Goal: Transaction & Acquisition: Purchase product/service

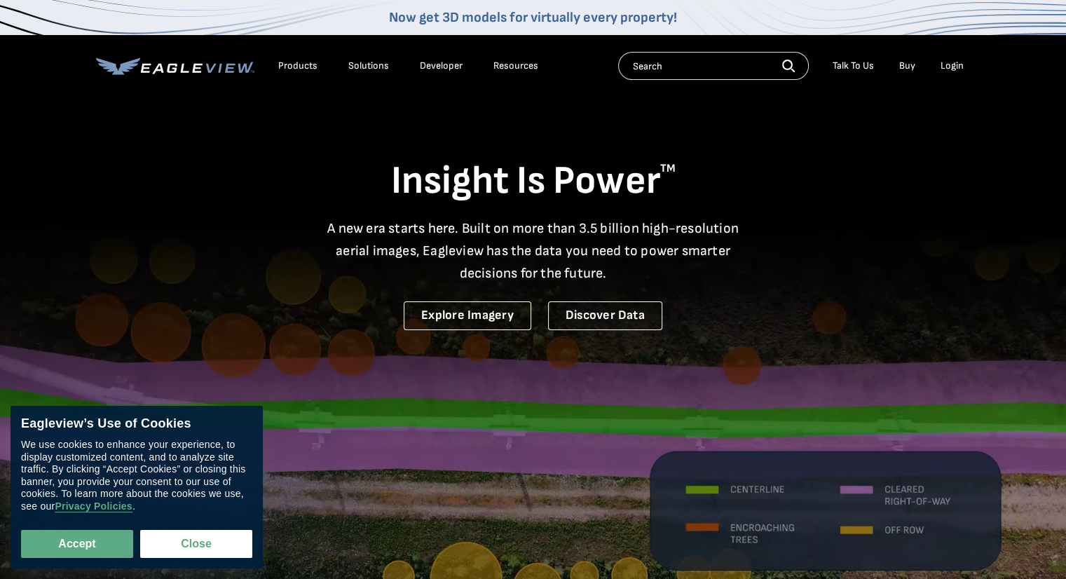
click at [952, 71] on div "Login" at bounding box center [952, 66] width 23 height 13
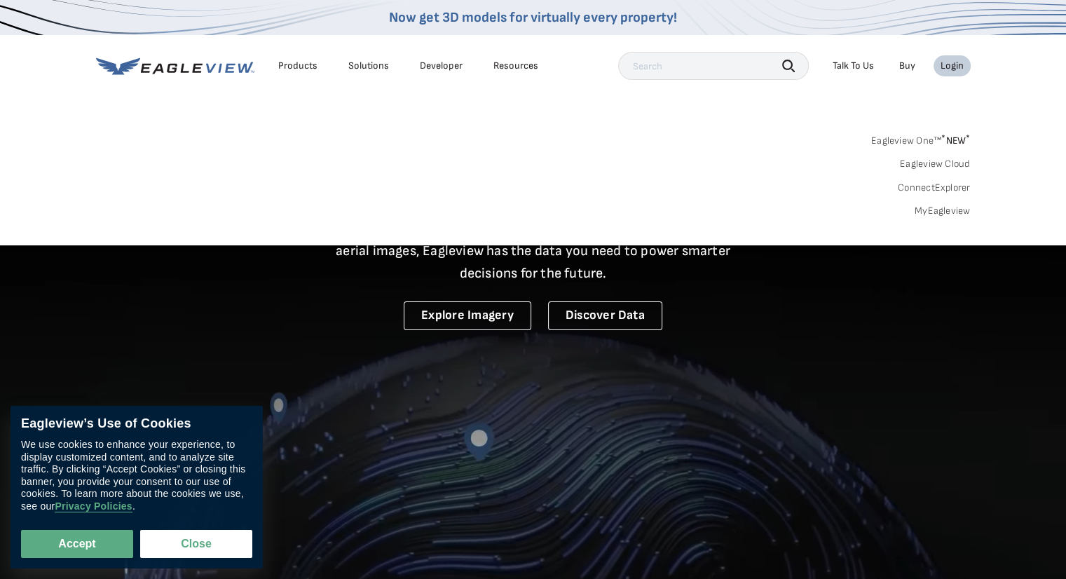
click at [959, 67] on div "Login" at bounding box center [952, 66] width 23 height 13
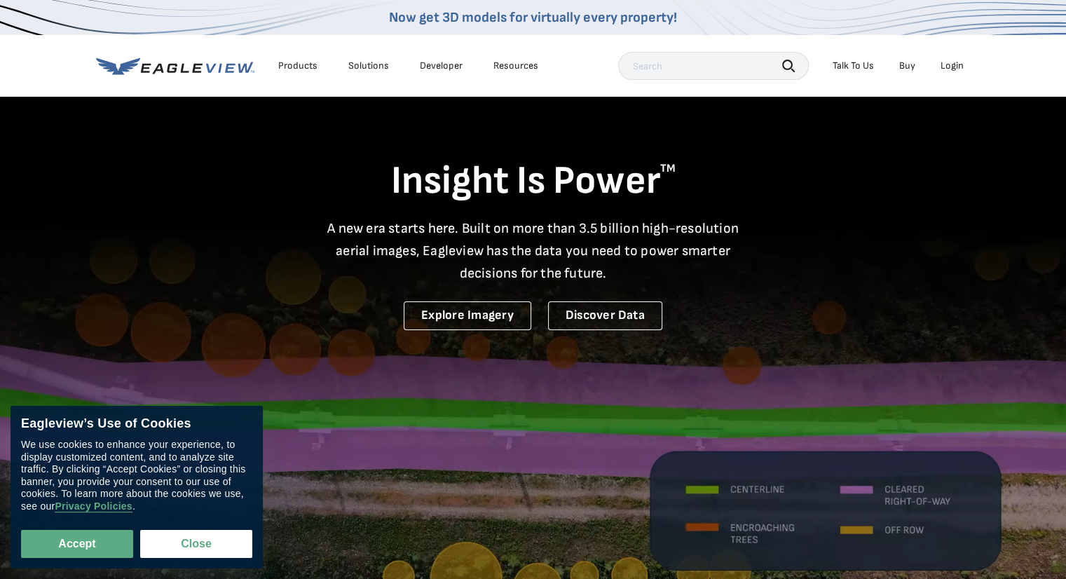
click at [959, 67] on div "Login" at bounding box center [952, 66] width 23 height 13
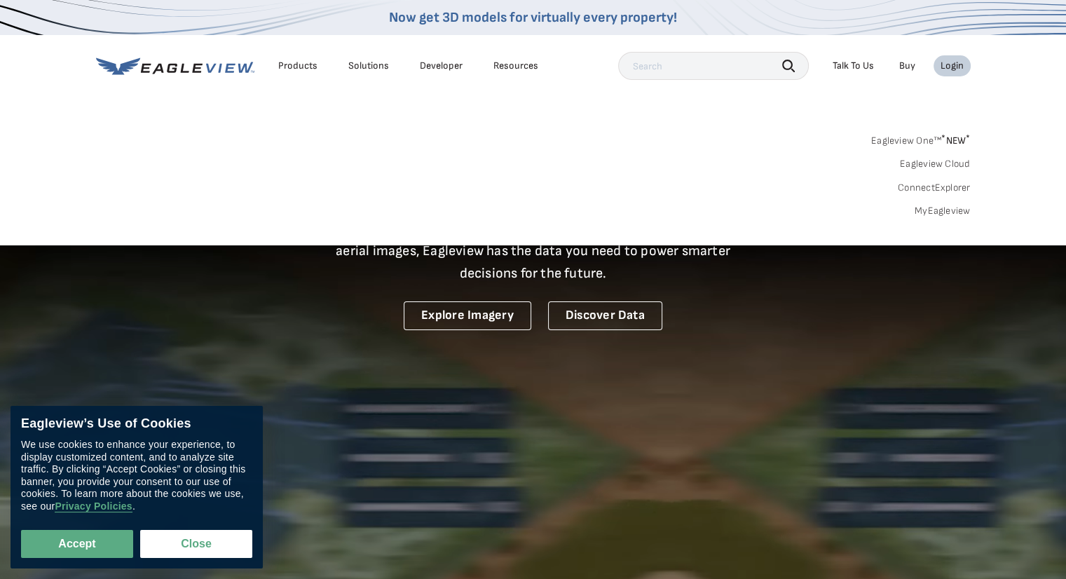
click at [924, 138] on link "Eagleview One™ * NEW *" at bounding box center [921, 138] width 100 height 16
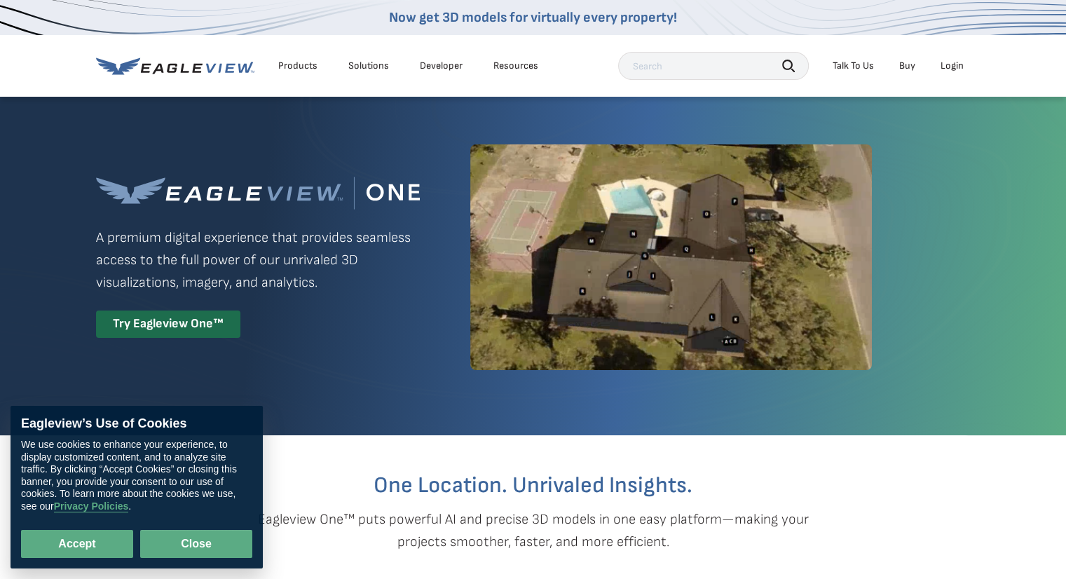
click at [177, 545] on button "Close" at bounding box center [196, 544] width 112 height 28
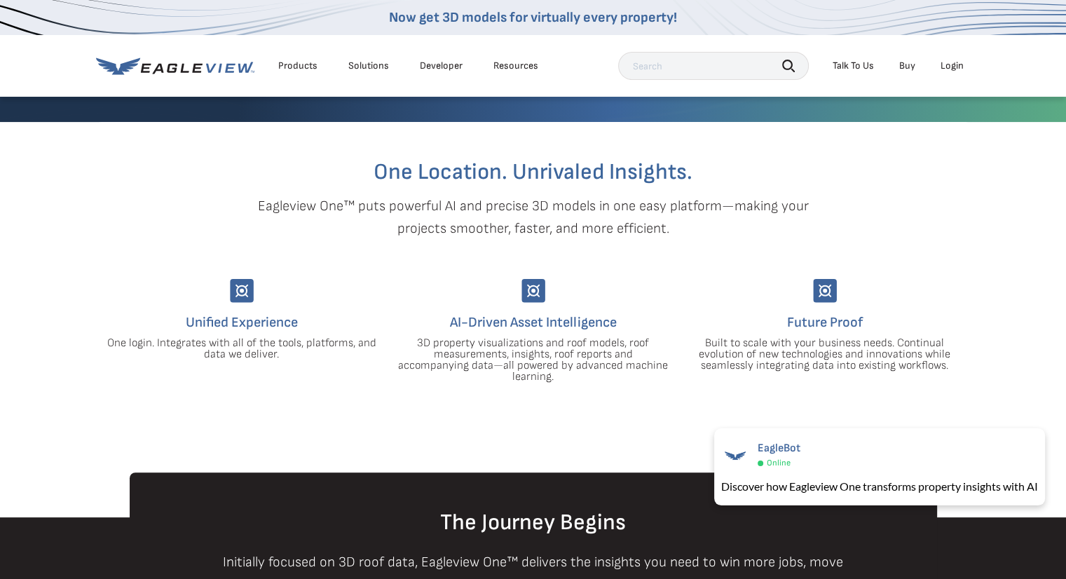
scroll to position [280, 0]
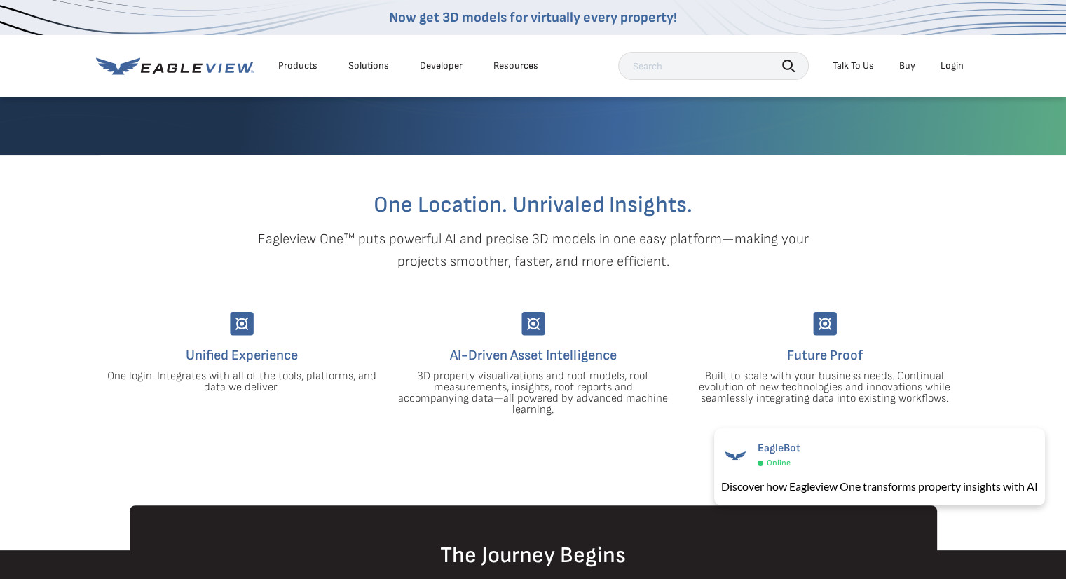
click at [953, 65] on div "Login" at bounding box center [952, 66] width 23 height 13
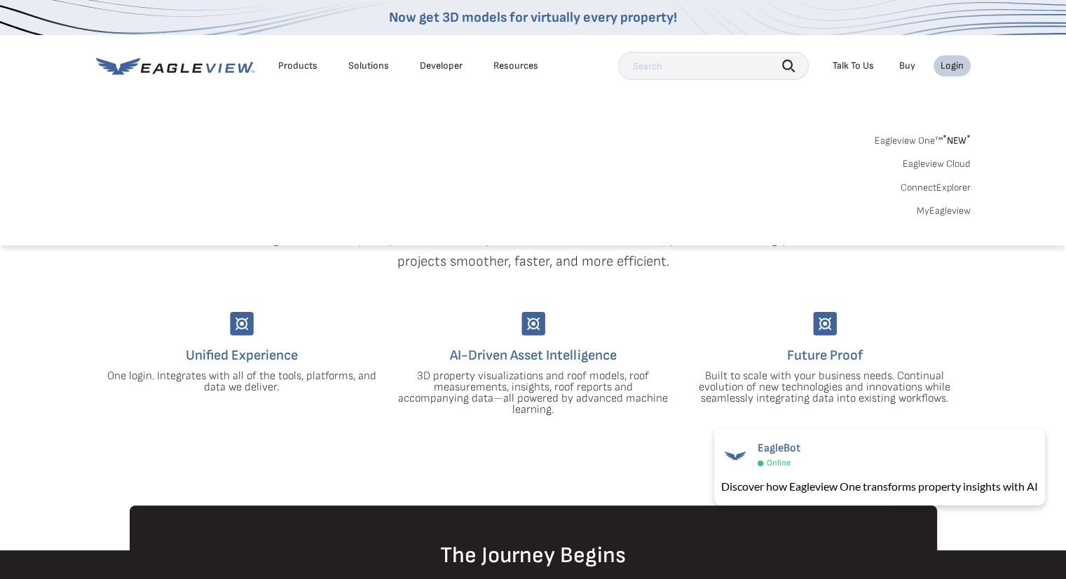
click at [934, 141] on link "Eagleview One™ * NEW *" at bounding box center [923, 138] width 96 height 16
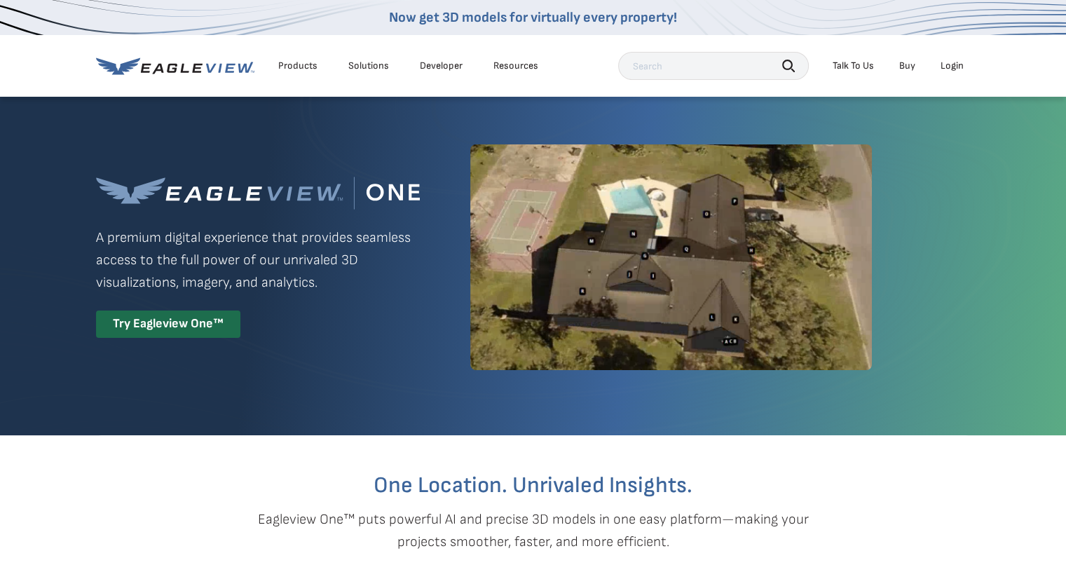
click at [907, 68] on link "Buy" at bounding box center [907, 66] width 16 height 13
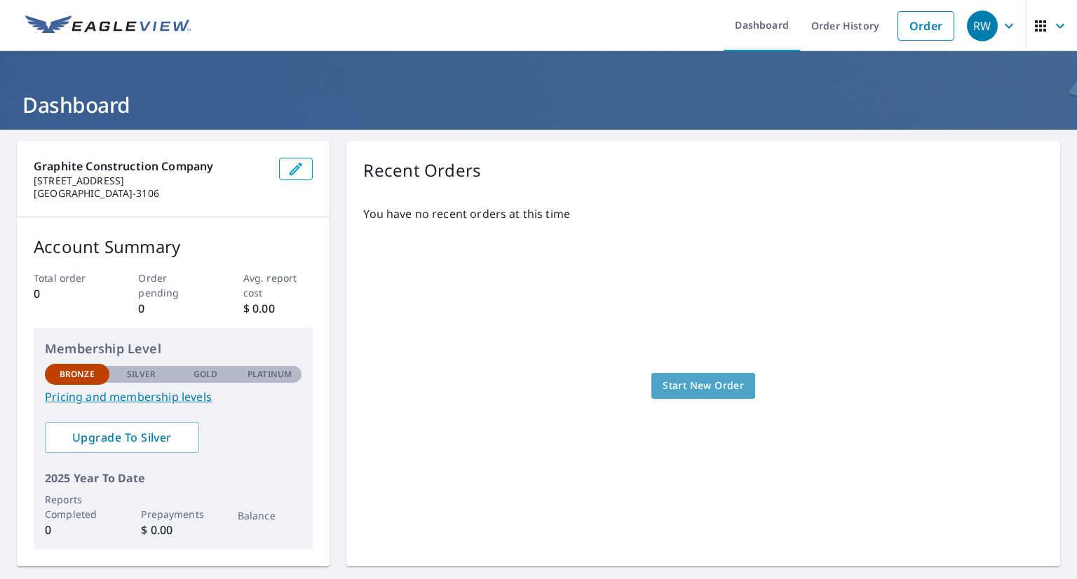
click at [651, 379] on link "Start New Order" at bounding box center [703, 386] width 104 height 26
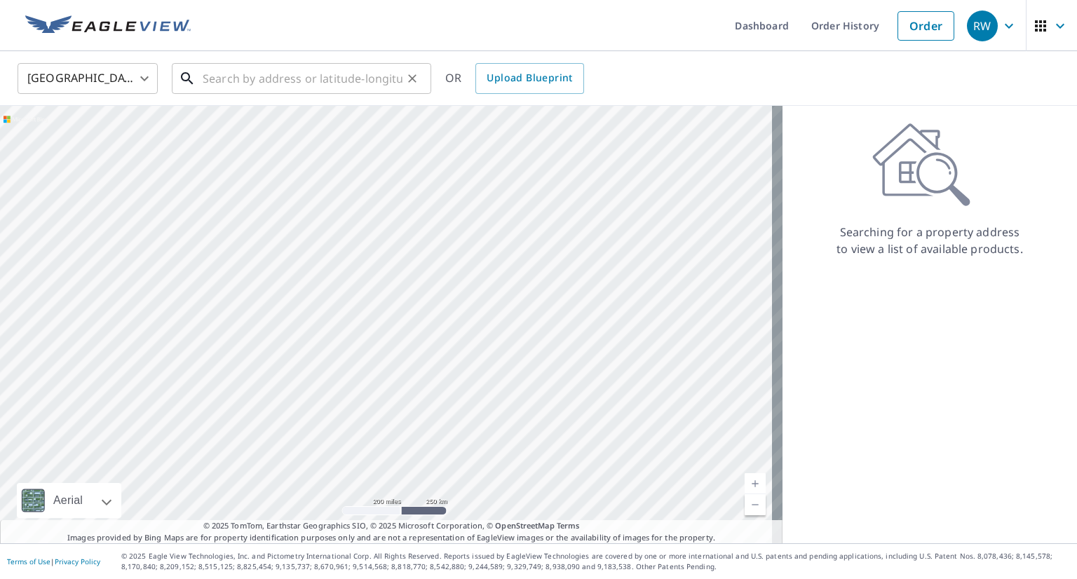
click at [347, 80] on input "text" at bounding box center [303, 78] width 200 height 39
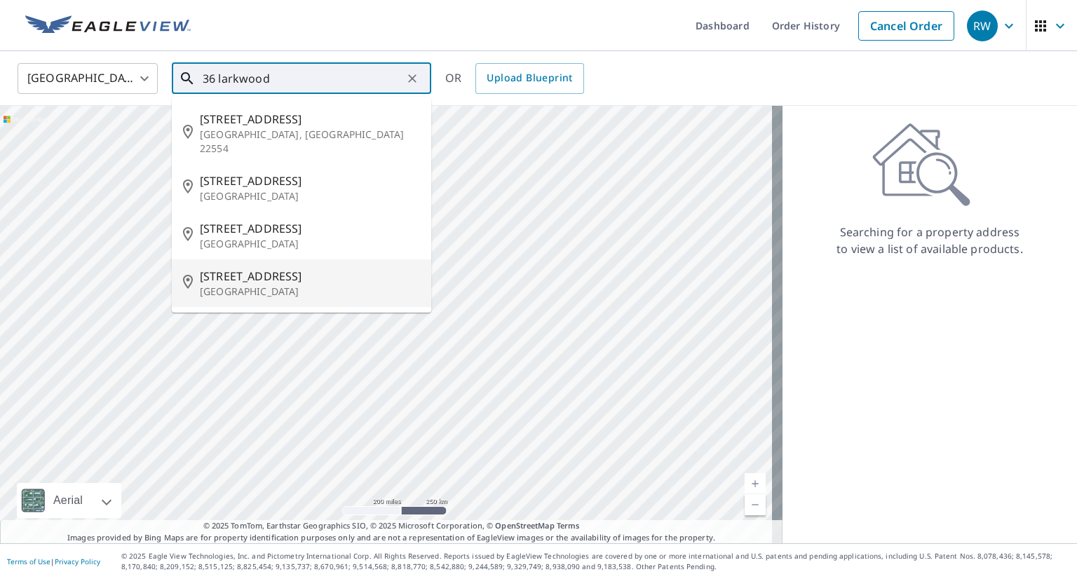
click at [301, 268] on span "36 Larkwood Cir" at bounding box center [310, 276] width 220 height 17
type input "36 Larkwood Cir Cartersville, GA 30120"
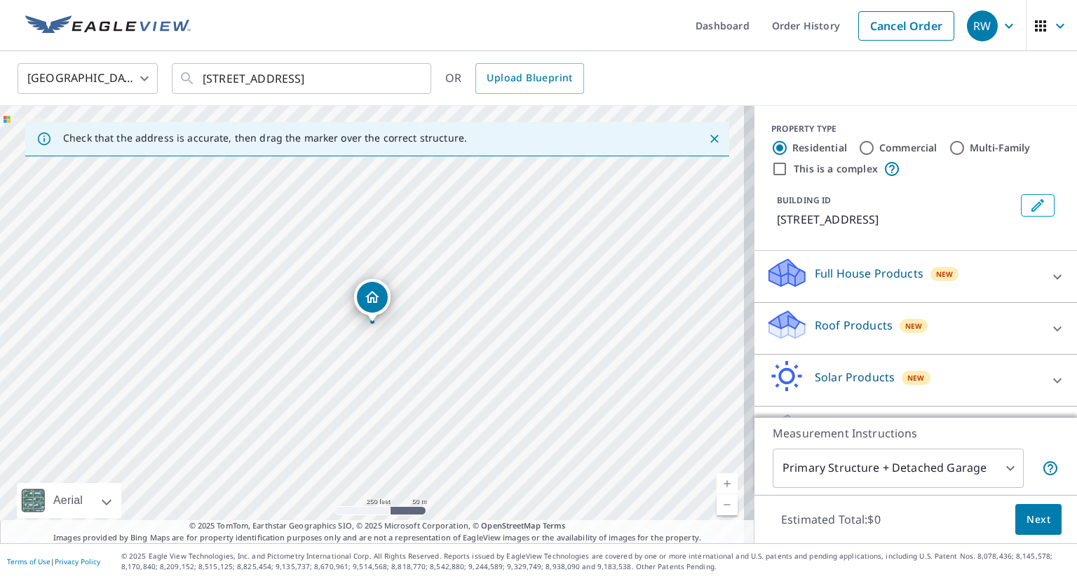
click at [1006, 460] on body "RW RW Dashboard Order History Cancel Order RW United States US ​ 36 Larkwood Ci…" at bounding box center [538, 289] width 1077 height 579
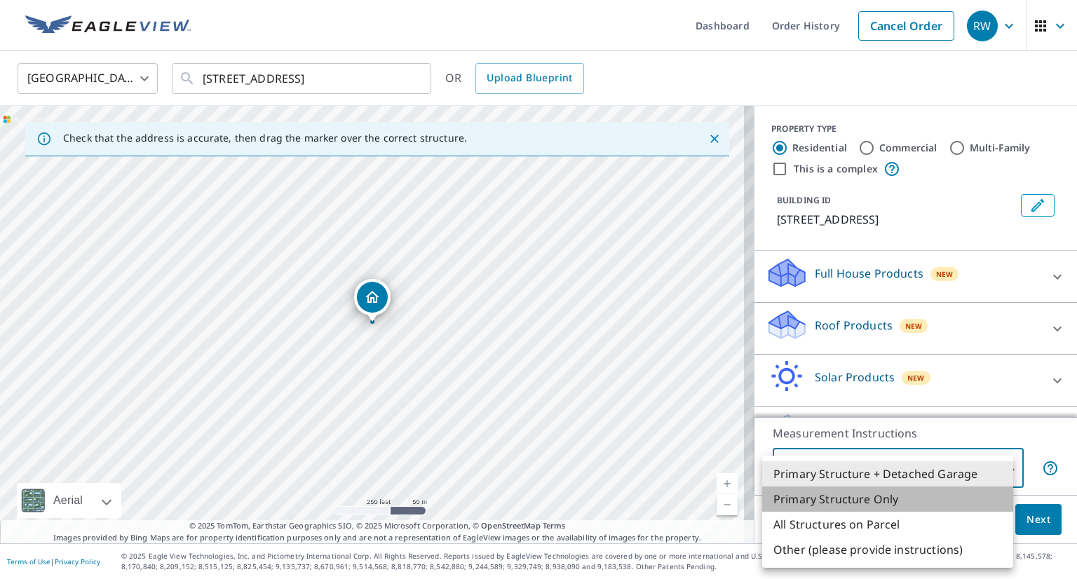
click at [908, 493] on li "Primary Structure Only" at bounding box center [887, 498] width 251 height 25
type input "2"
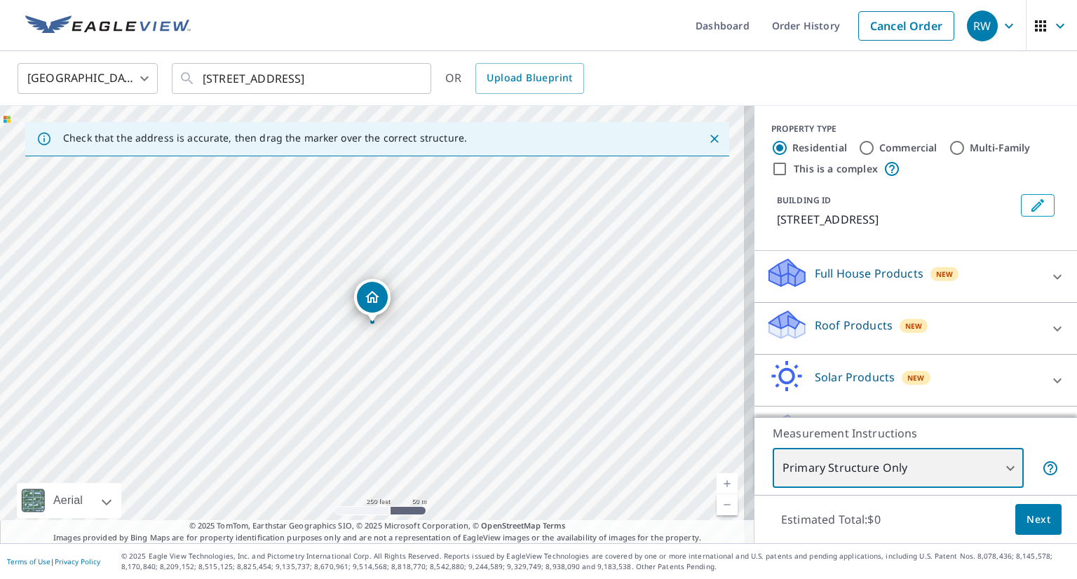
scroll to position [41, 0]
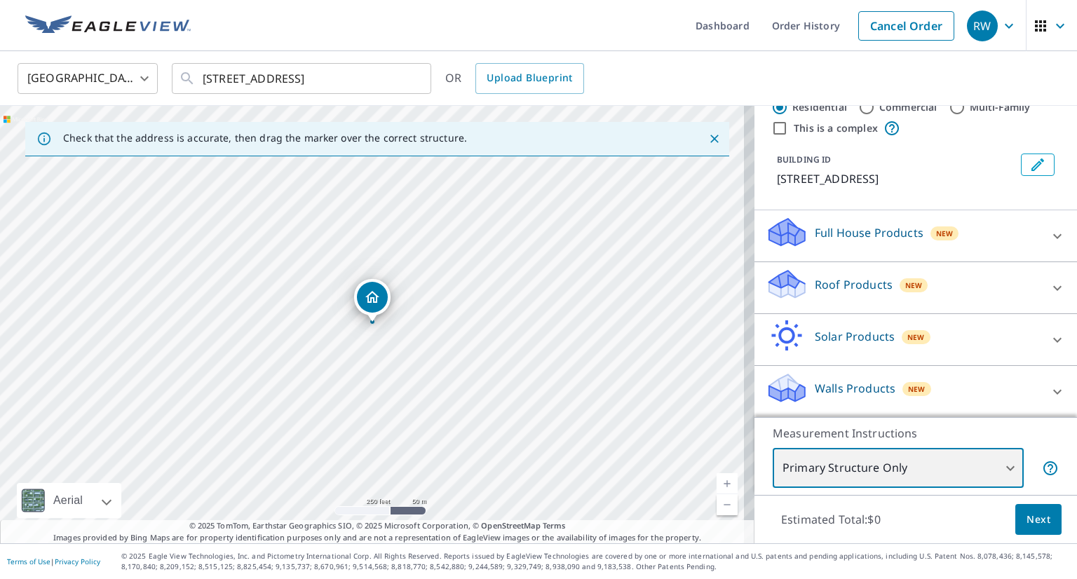
click at [364, 332] on div "36 Larkwood Cir Cartersville, GA 30120" at bounding box center [377, 324] width 754 height 437
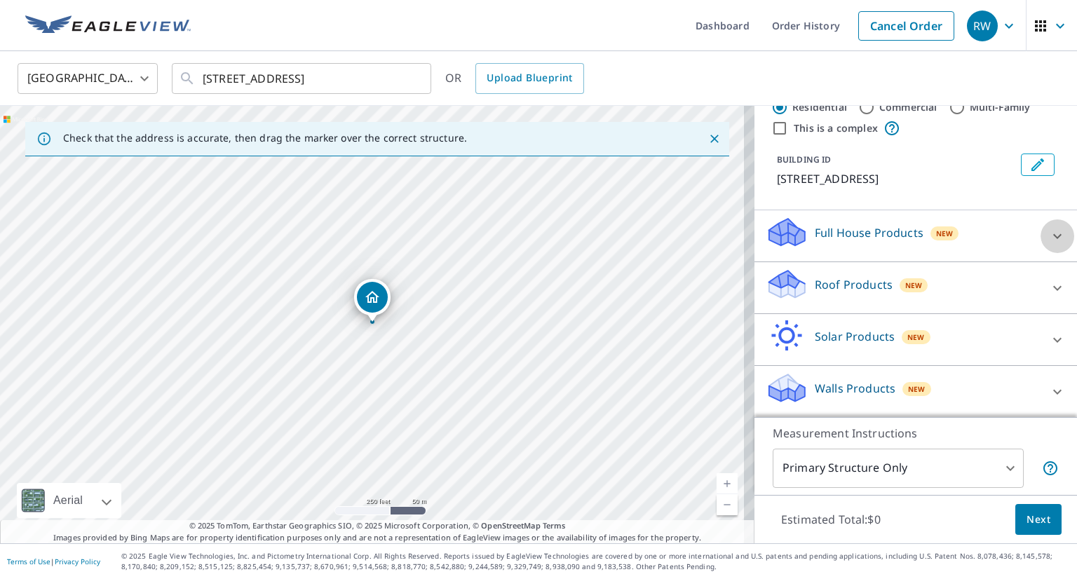
click at [1049, 231] on icon at bounding box center [1057, 236] width 17 height 17
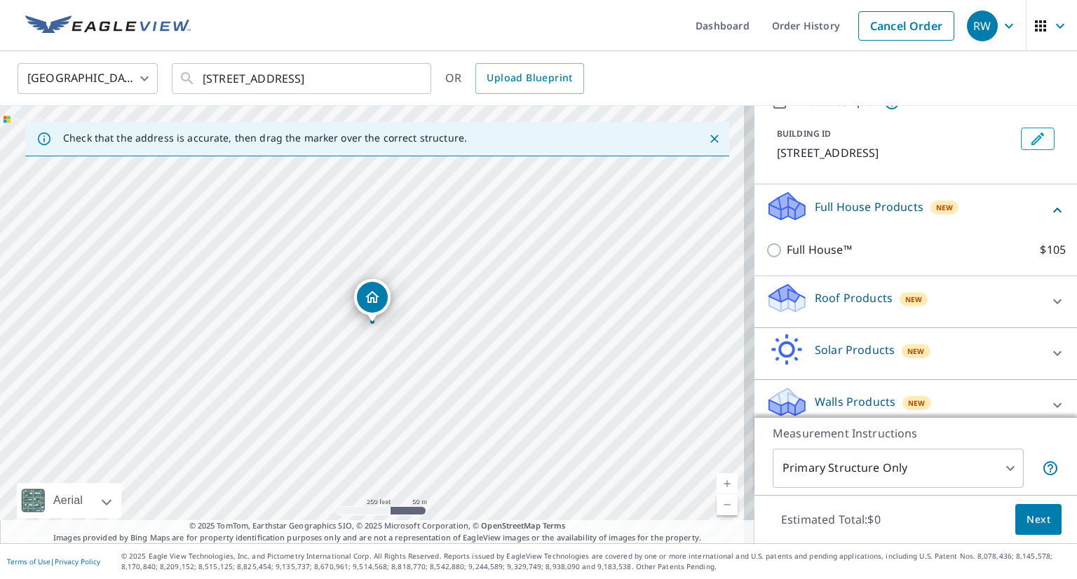
scroll to position [80, 0]
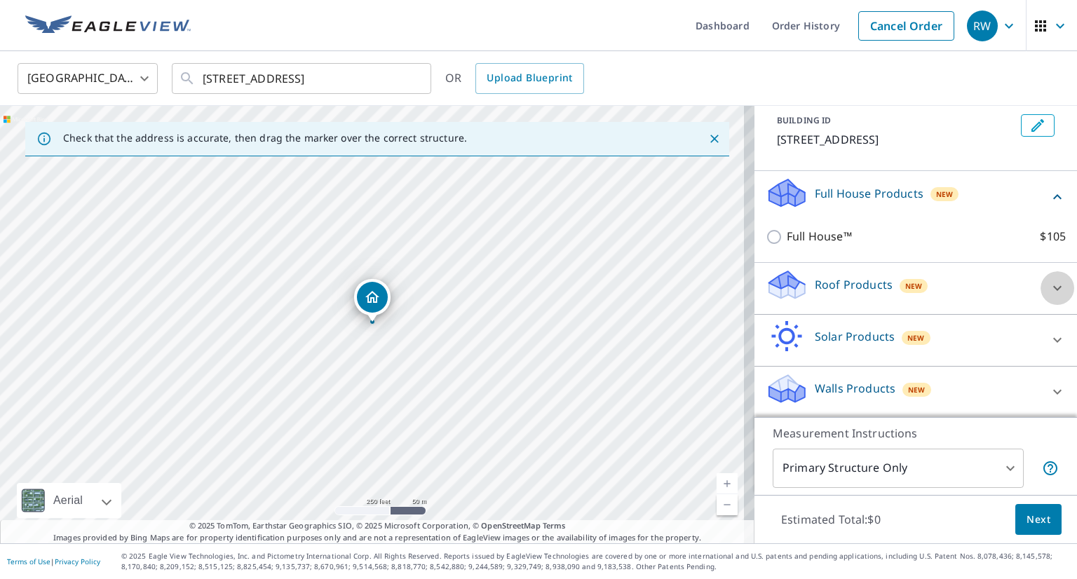
click at [1049, 285] on icon at bounding box center [1057, 288] width 17 height 17
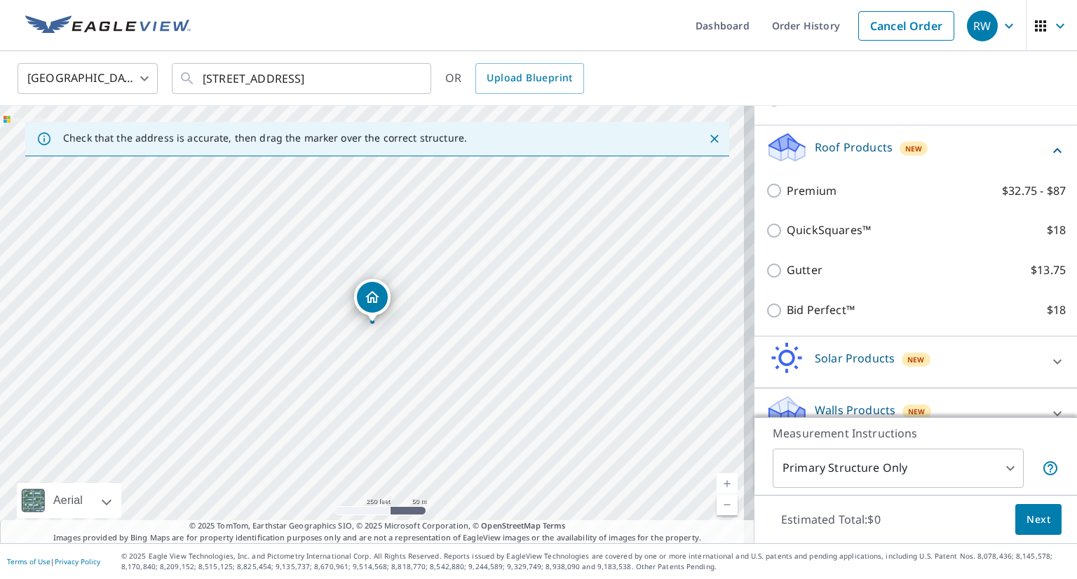
scroll to position [220, 0]
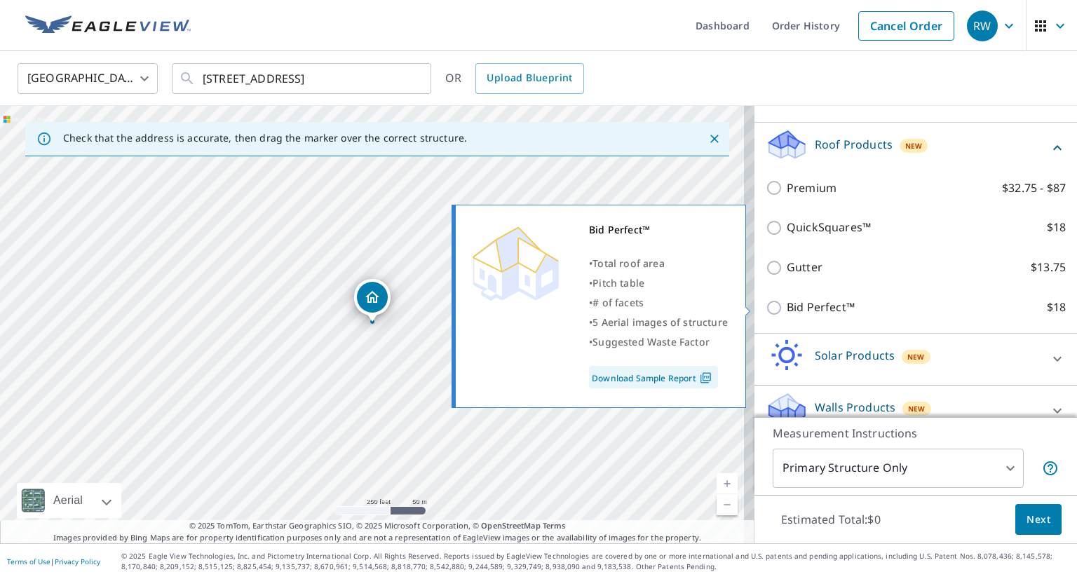
click at [765, 306] on input "Bid Perfect™ $18" at bounding box center [775, 307] width 21 height 17
checkbox input "true"
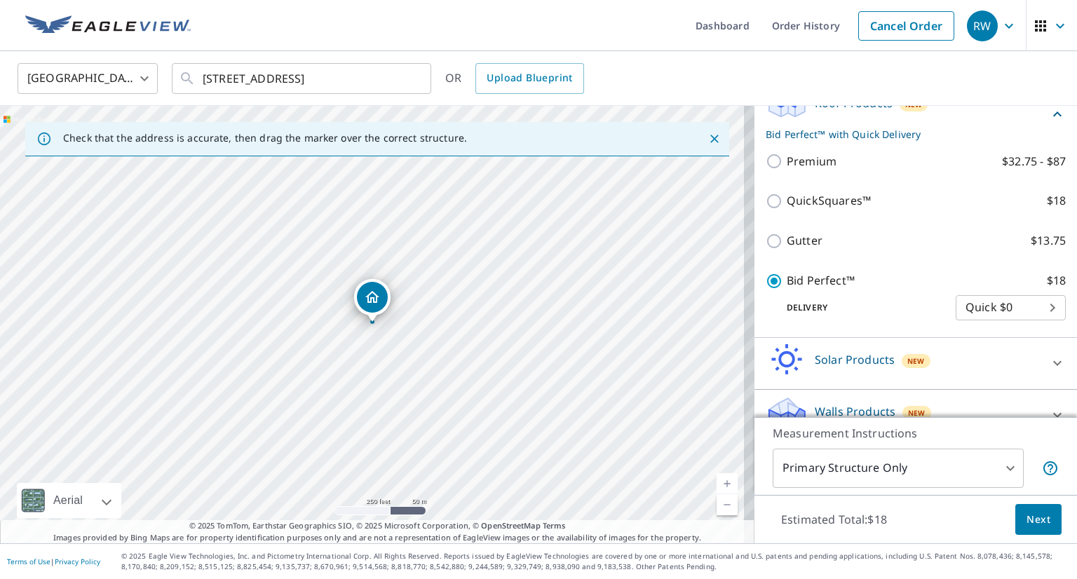
scroll to position [284, 0]
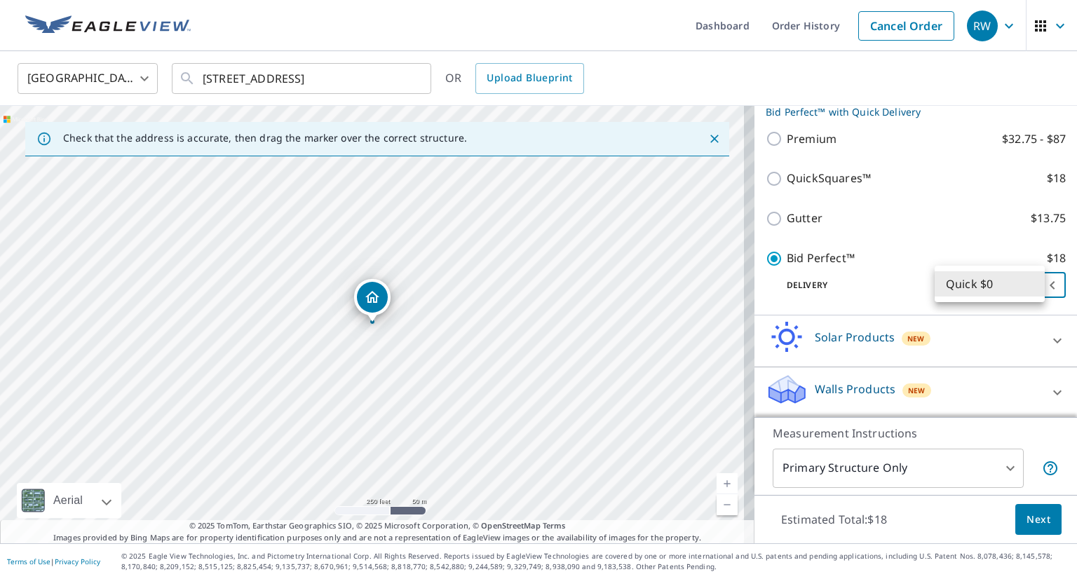
click at [1020, 288] on body "RW RW Dashboard Order History Cancel Order RW United States US ​ 36 Larkwood Ci…" at bounding box center [538, 289] width 1077 height 579
click at [863, 280] on div at bounding box center [538, 289] width 1077 height 579
click at [974, 282] on body "RW RW Dashboard Order History Cancel Order RW United States US ​ 36 Larkwood Ci…" at bounding box center [538, 289] width 1077 height 579
click at [974, 282] on li "Quick $0" at bounding box center [989, 283] width 110 height 25
click at [1049, 343] on icon at bounding box center [1057, 340] width 17 height 17
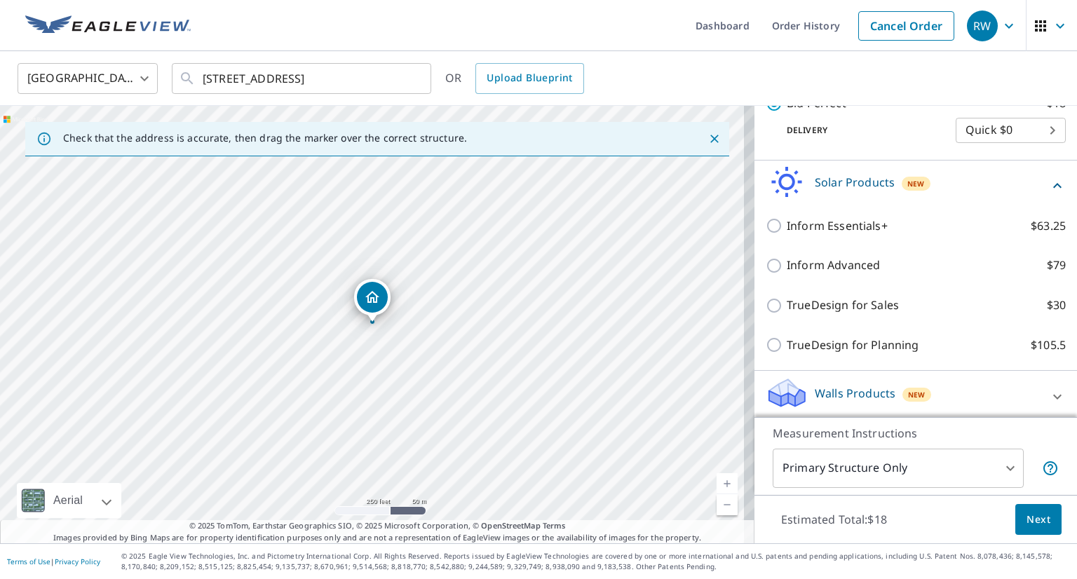
scroll to position [443, 0]
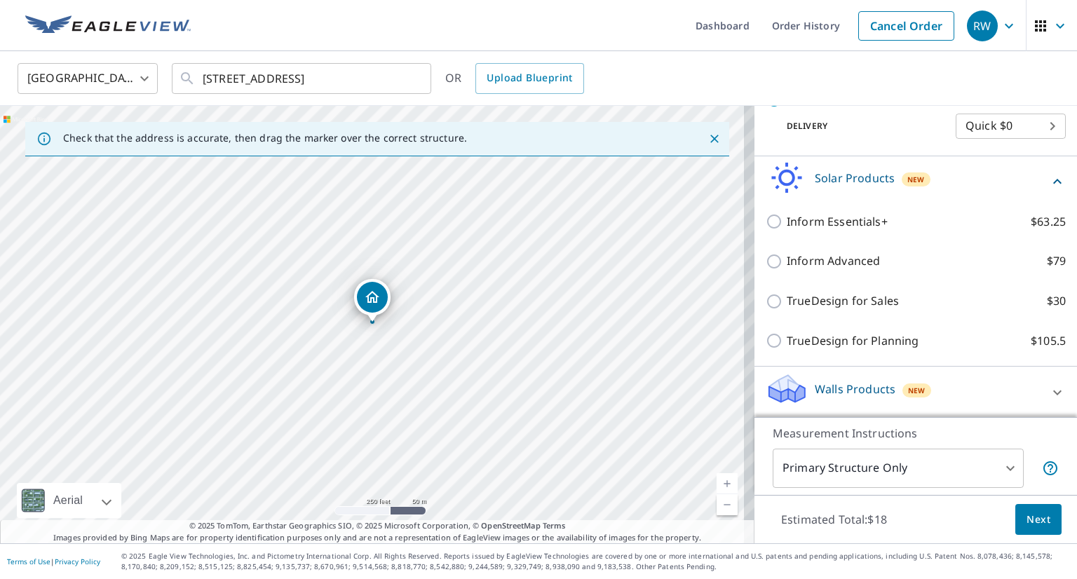
click at [1049, 181] on icon at bounding box center [1057, 181] width 17 height 17
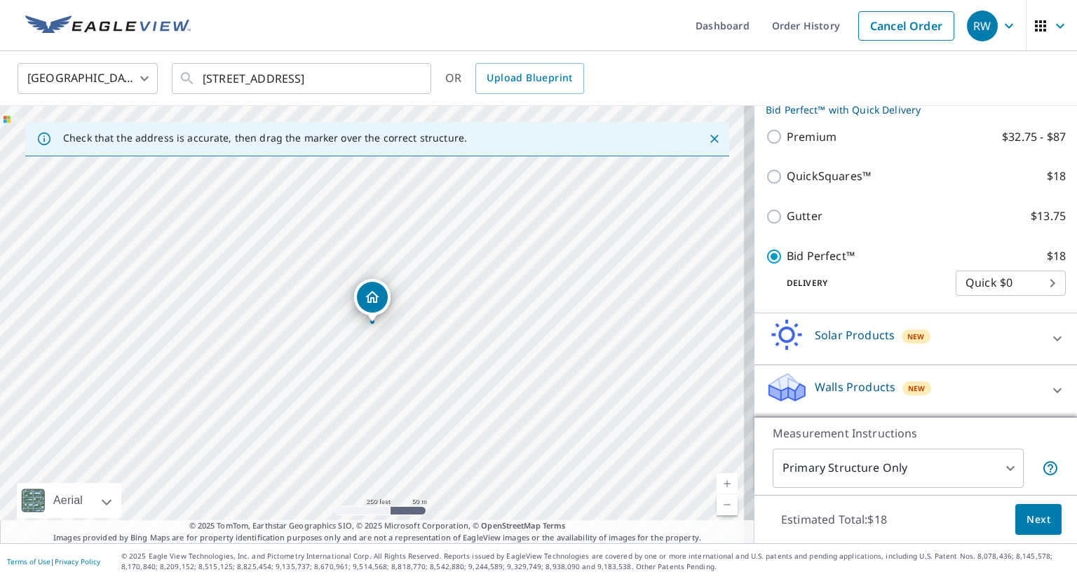
scroll to position [284, 0]
click at [1049, 393] on icon at bounding box center [1057, 392] width 17 height 17
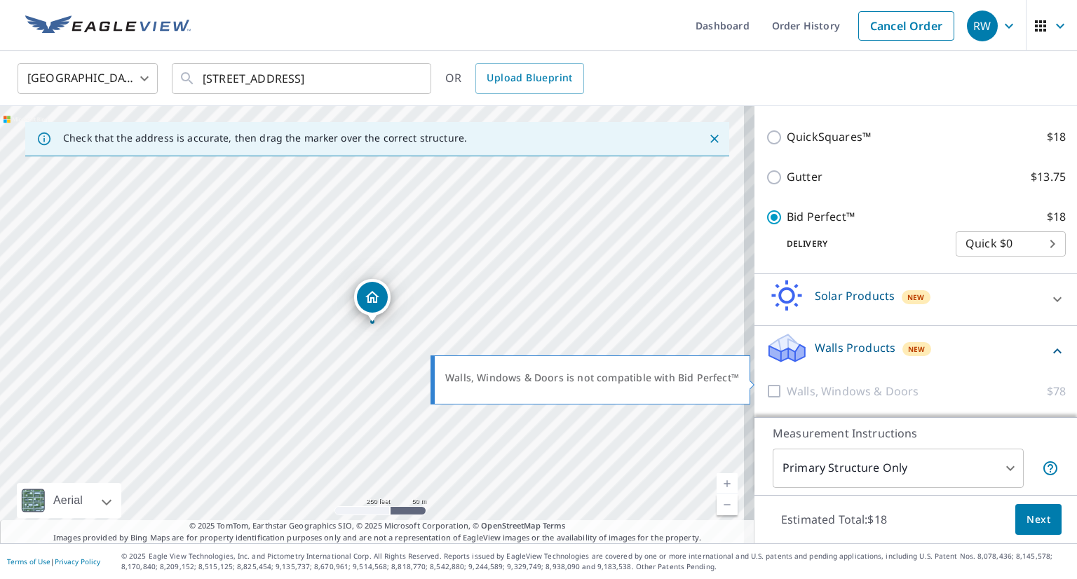
scroll to position [363, 0]
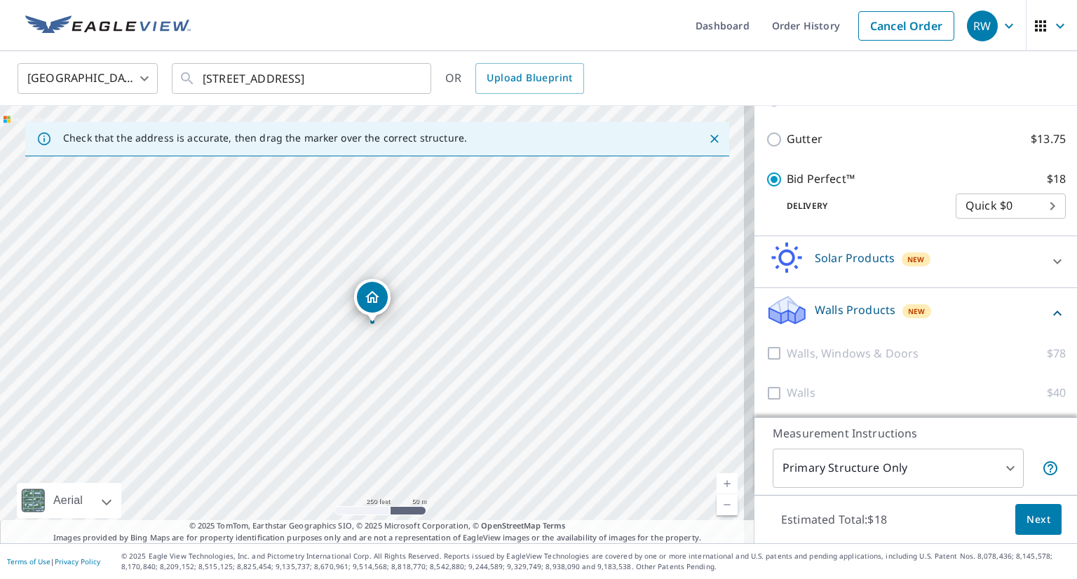
click at [1035, 520] on span "Next" at bounding box center [1038, 520] width 24 height 18
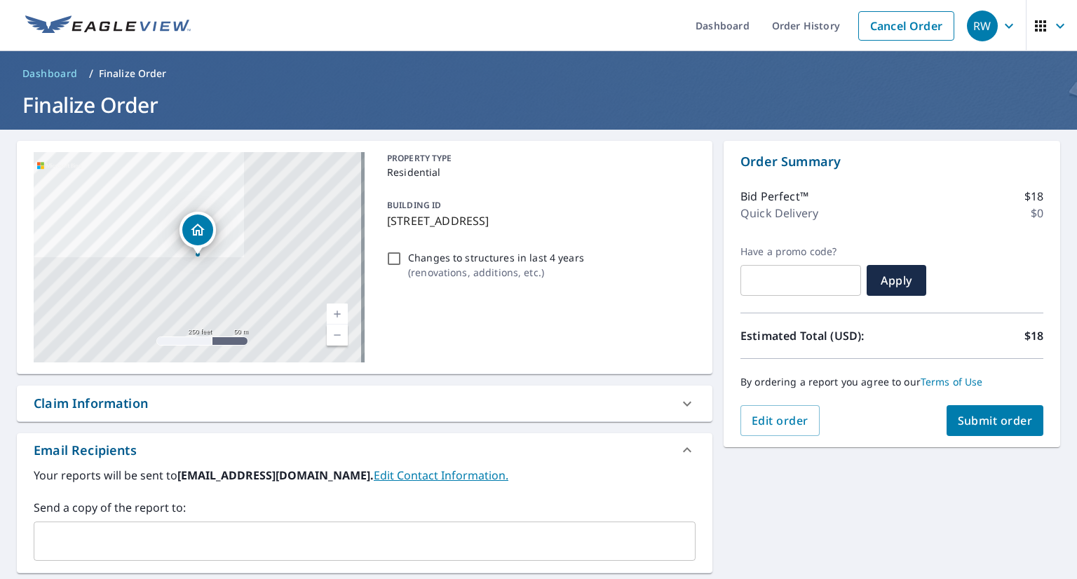
click at [679, 396] on icon at bounding box center [686, 403] width 17 height 17
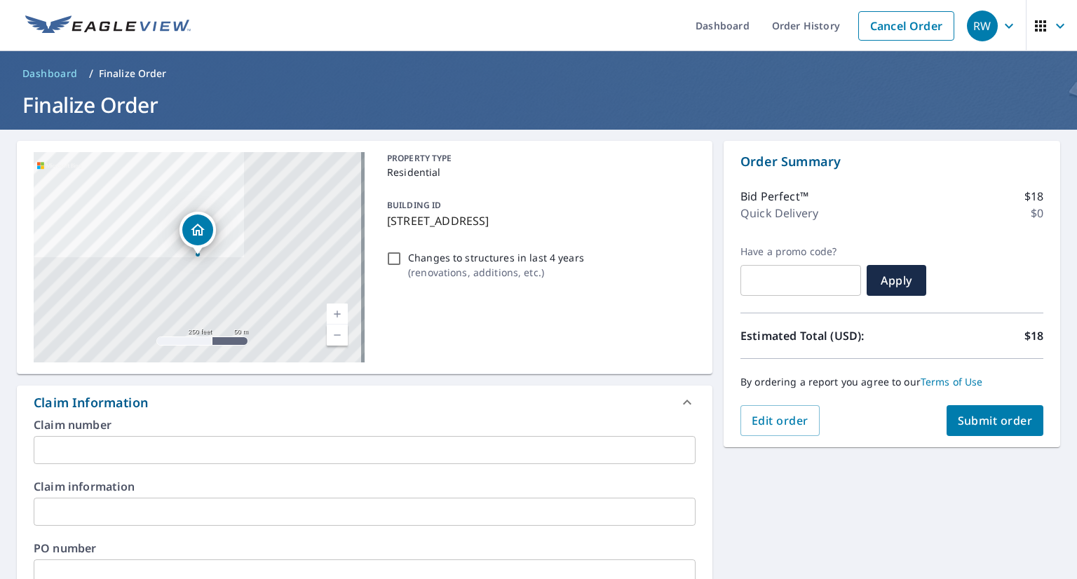
click at [513, 91] on h1 "Finalize Order" at bounding box center [538, 104] width 1043 height 29
click at [36, 64] on link "Dashboard" at bounding box center [50, 73] width 67 height 22
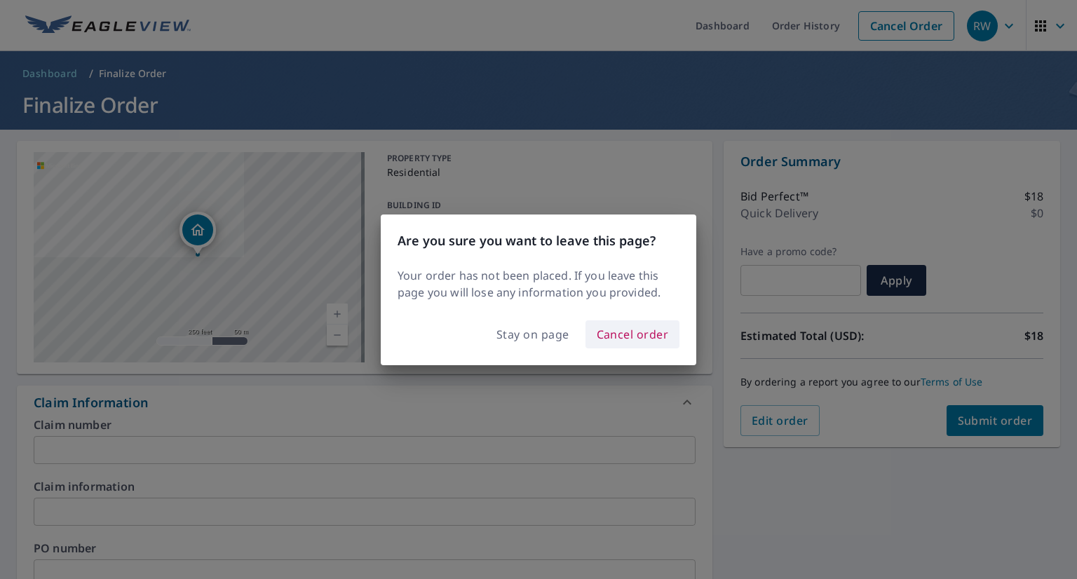
click at [599, 334] on span "Cancel order" at bounding box center [632, 335] width 72 height 20
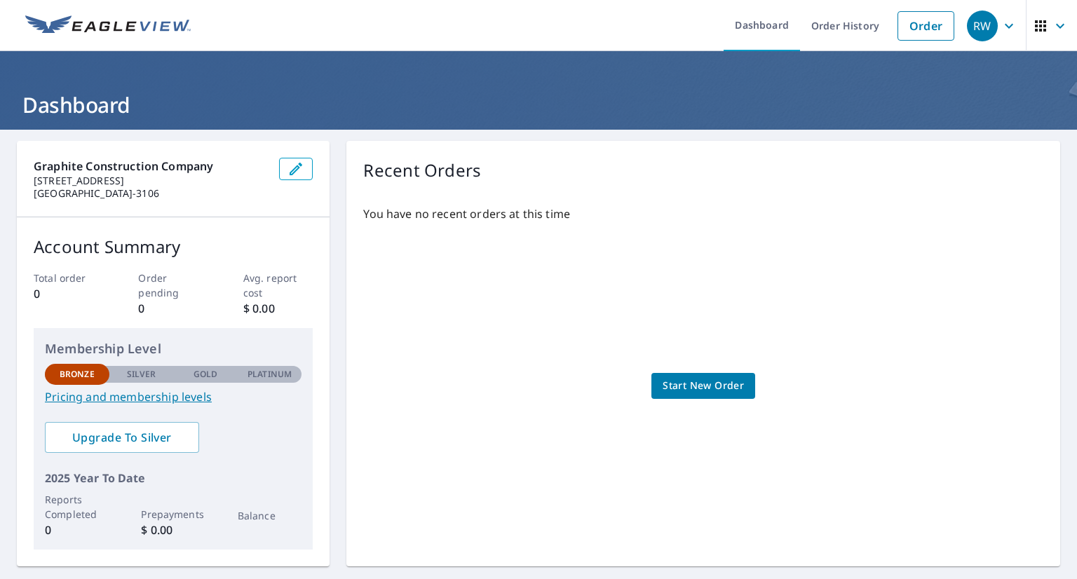
click at [709, 390] on span "Start New Order" at bounding box center [702, 386] width 81 height 18
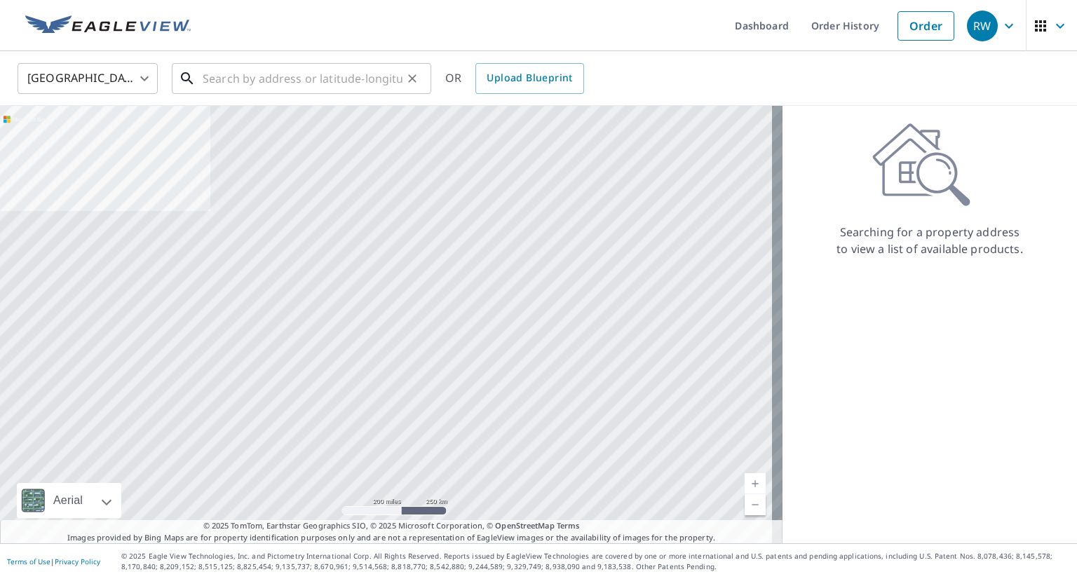
click at [333, 74] on input "text" at bounding box center [303, 78] width 200 height 39
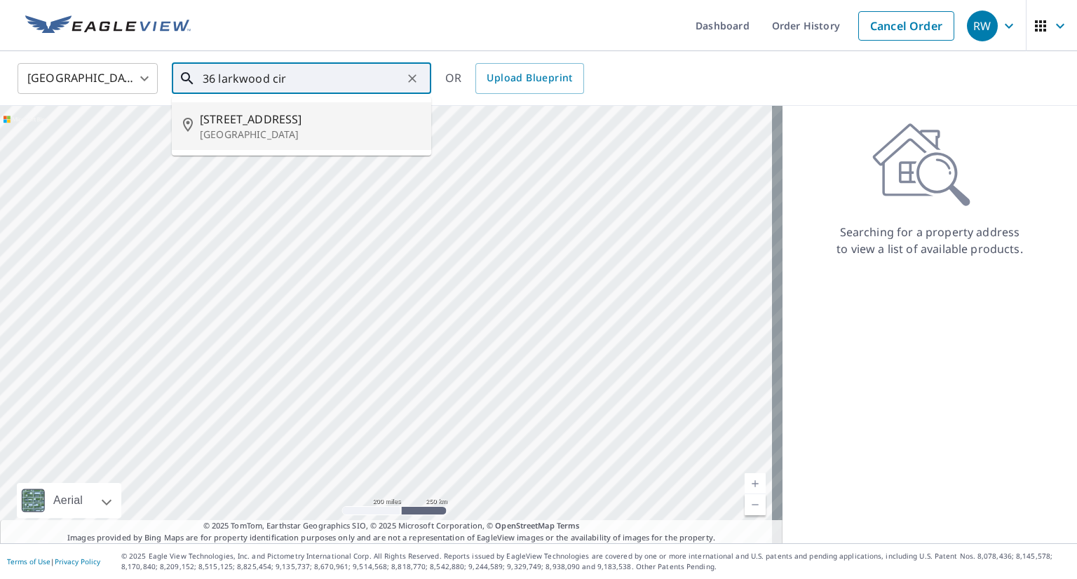
click at [300, 121] on span "36 Larkwood Cir" at bounding box center [310, 119] width 220 height 17
type input "36 Larkwood Cir Cartersville, GA 30120"
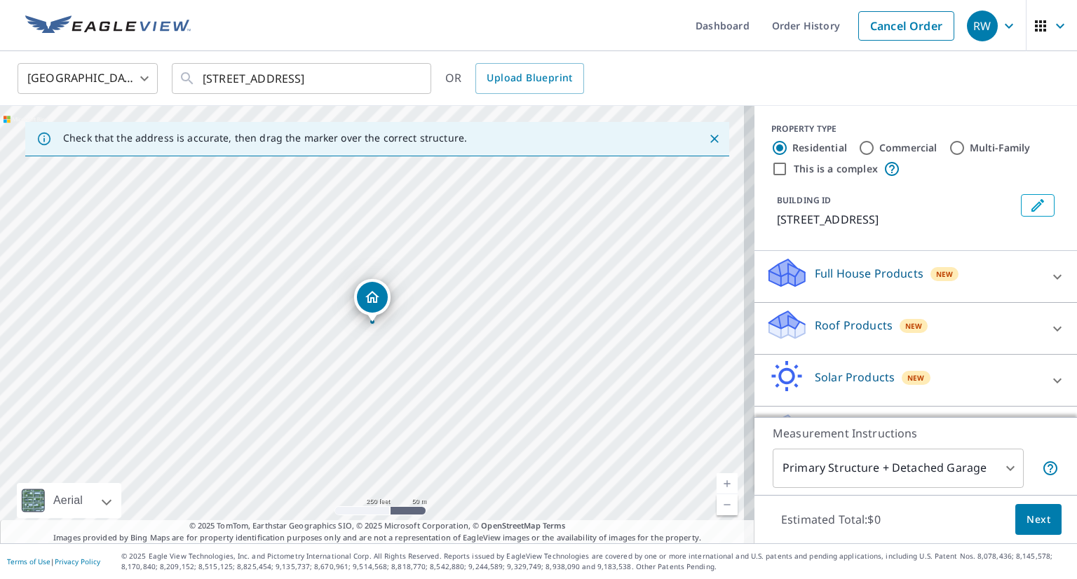
click at [1049, 281] on icon at bounding box center [1057, 276] width 17 height 17
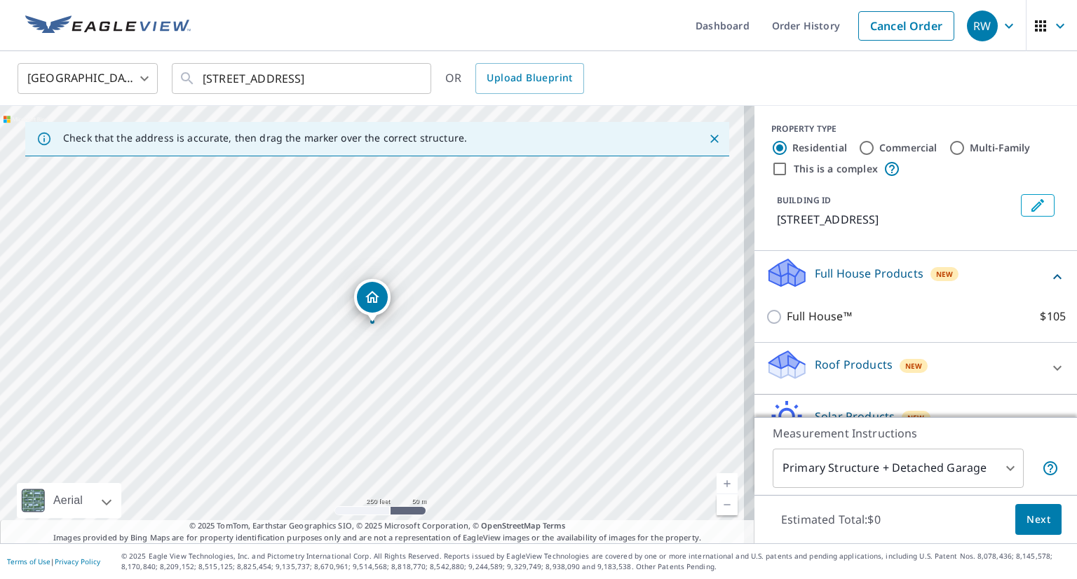
click at [1032, 349] on div "Roof Products New" at bounding box center [915, 368] width 300 height 40
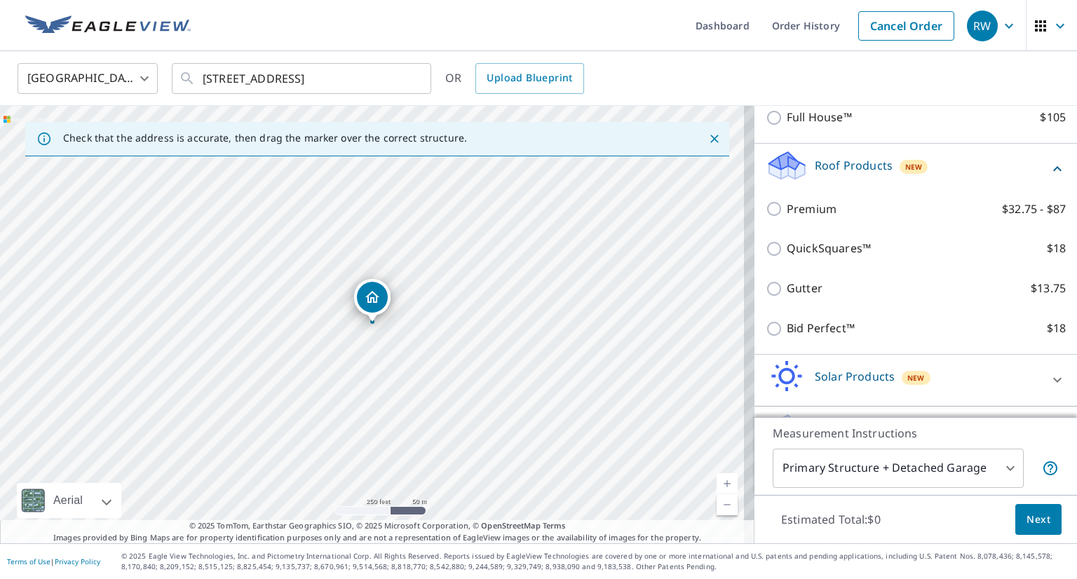
scroll to position [210, 0]
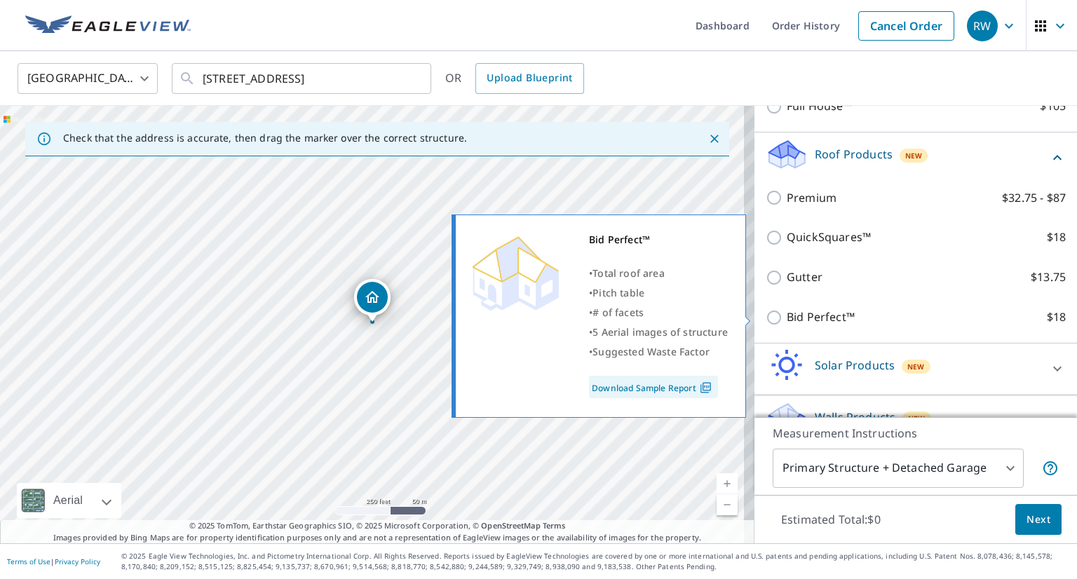
click at [765, 311] on input "Bid Perfect™ $18" at bounding box center [775, 317] width 21 height 17
checkbox input "true"
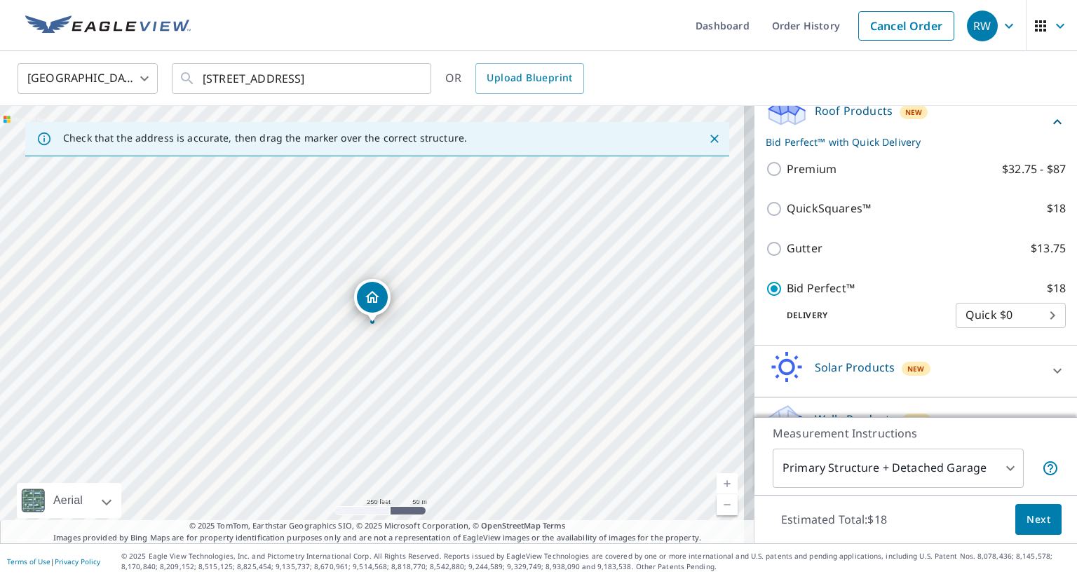
scroll to position [284, 0]
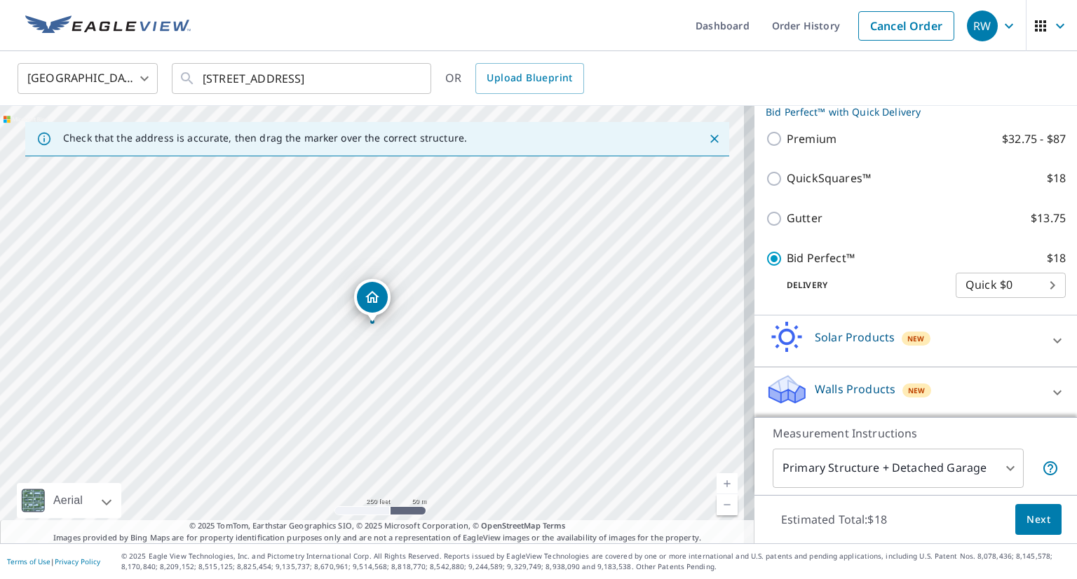
click at [967, 466] on body "RW RW Dashboard Order History Cancel Order RW United States US ​ 36 Larkwood Ci…" at bounding box center [538, 289] width 1077 height 579
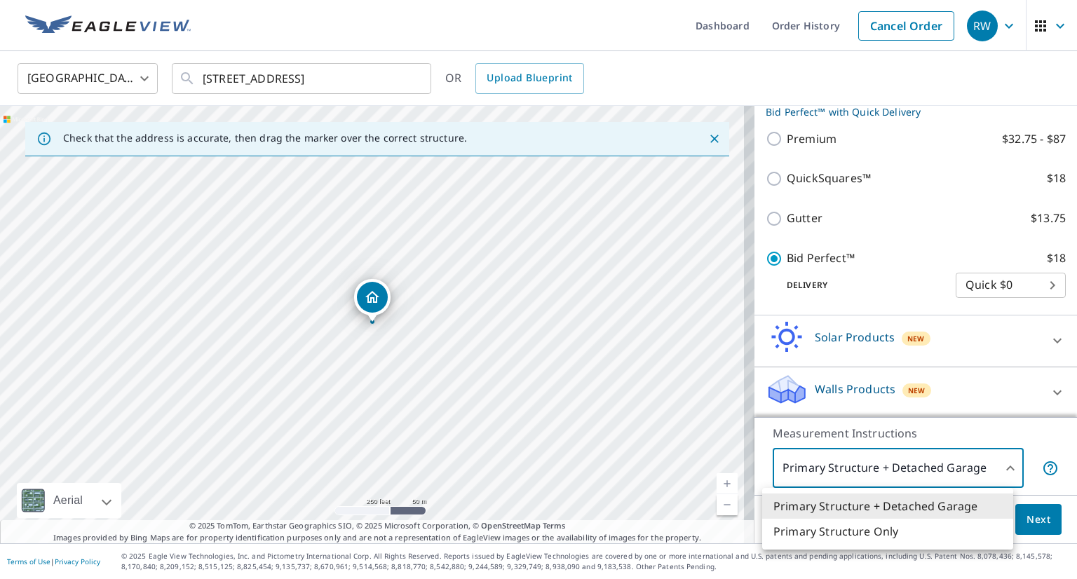
click at [916, 530] on li "Primary Structure Only" at bounding box center [887, 531] width 251 height 25
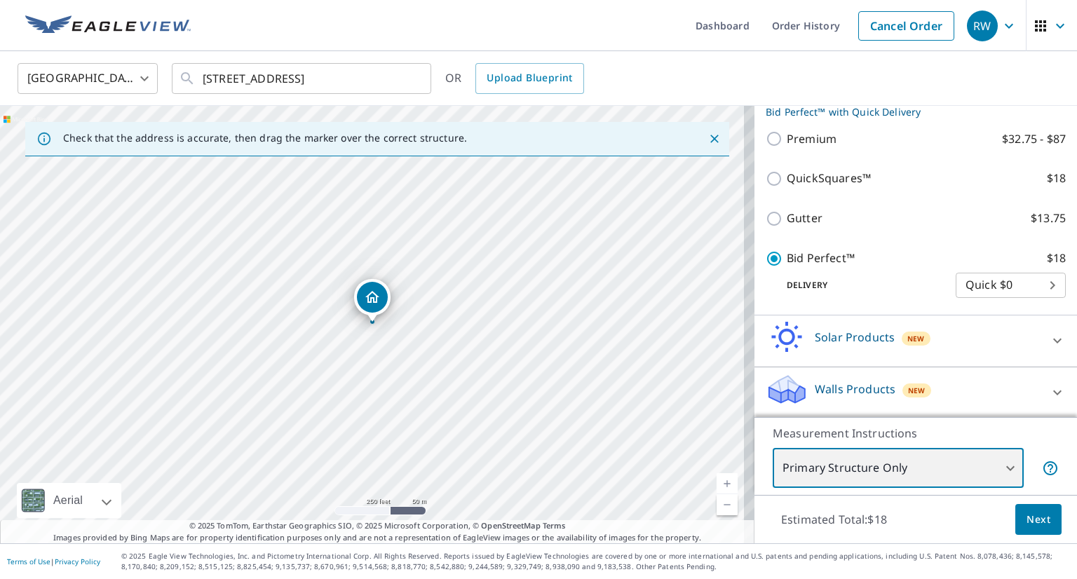
type input "2"
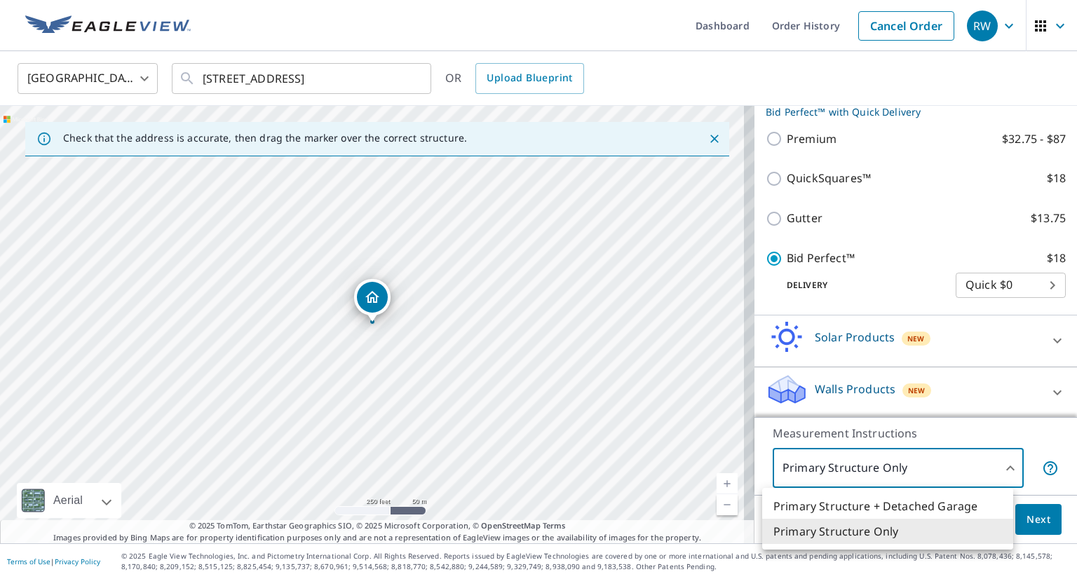
click at [978, 469] on body "RW RW Dashboard Order History Cancel Order RW United States US ​ 36 Larkwood Ci…" at bounding box center [538, 289] width 1077 height 579
click at [869, 474] on div at bounding box center [538, 289] width 1077 height 579
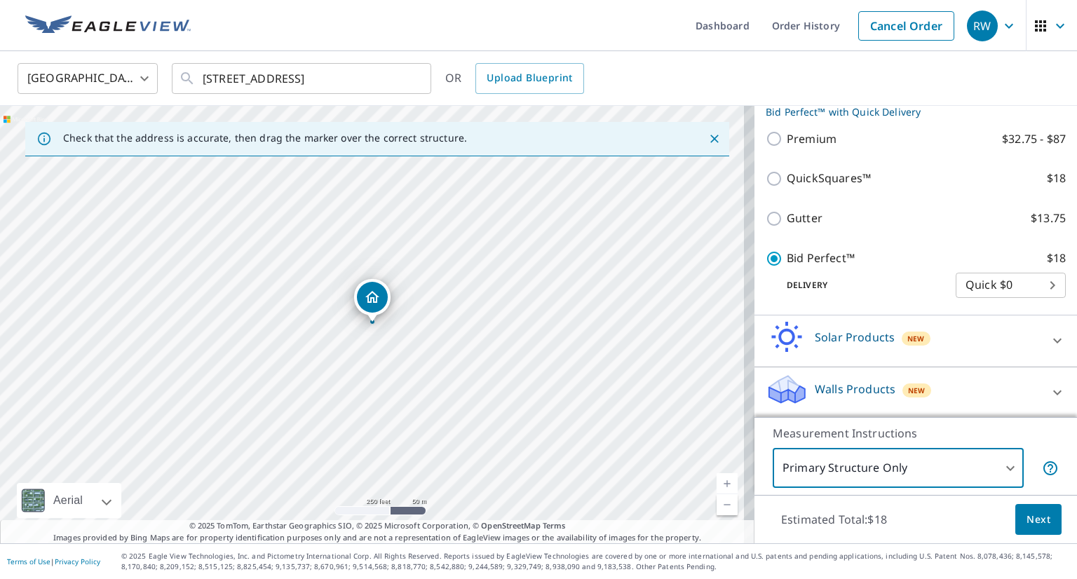
click at [1026, 520] on span "Next" at bounding box center [1038, 520] width 24 height 18
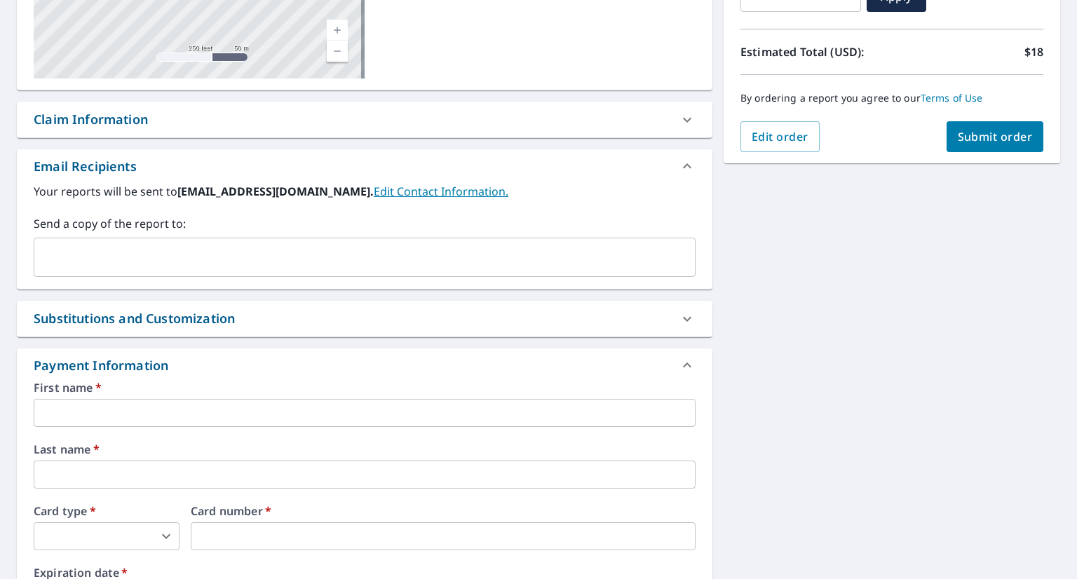
scroll to position [137, 0]
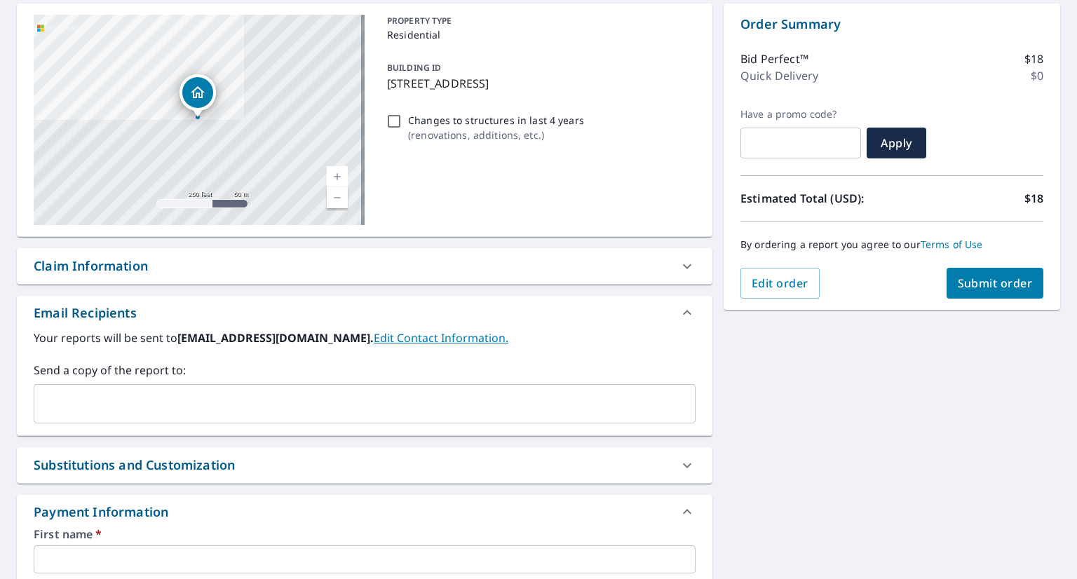
click at [636, 470] on div "Substitutions and Customization" at bounding box center [352, 465] width 636 height 19
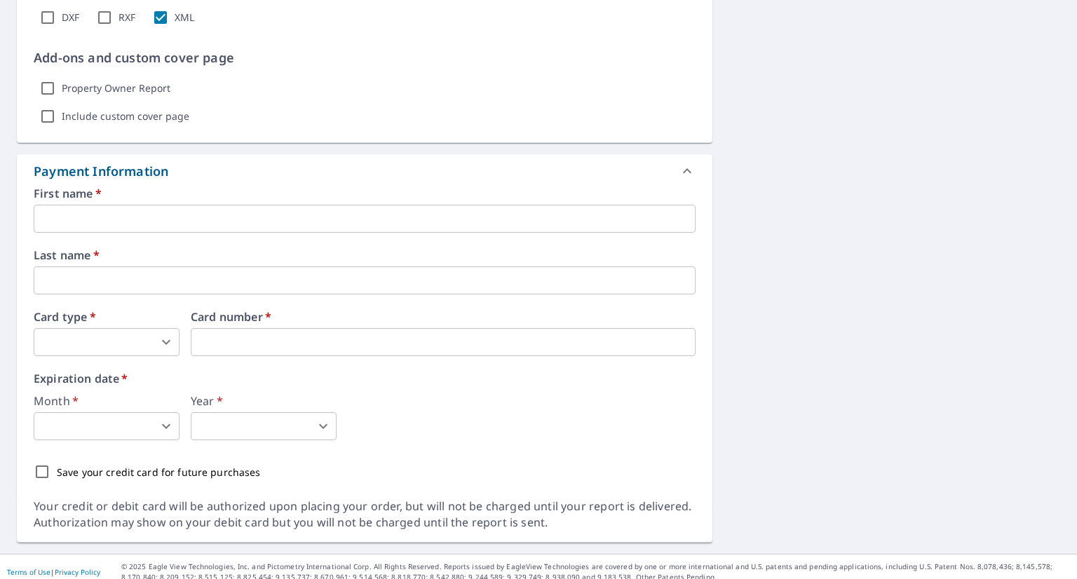
scroll to position [1049, 0]
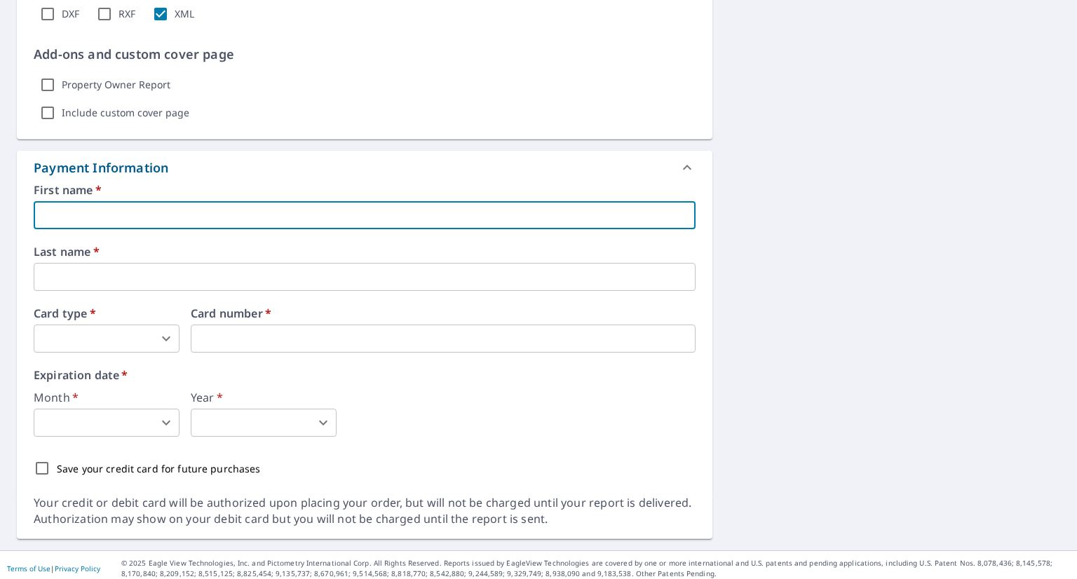
click at [454, 214] on input "text" at bounding box center [365, 215] width 662 height 28
type input "Russell"
type input "Russellw@graphiteconstructioncompany.com"
type input "Windsor"
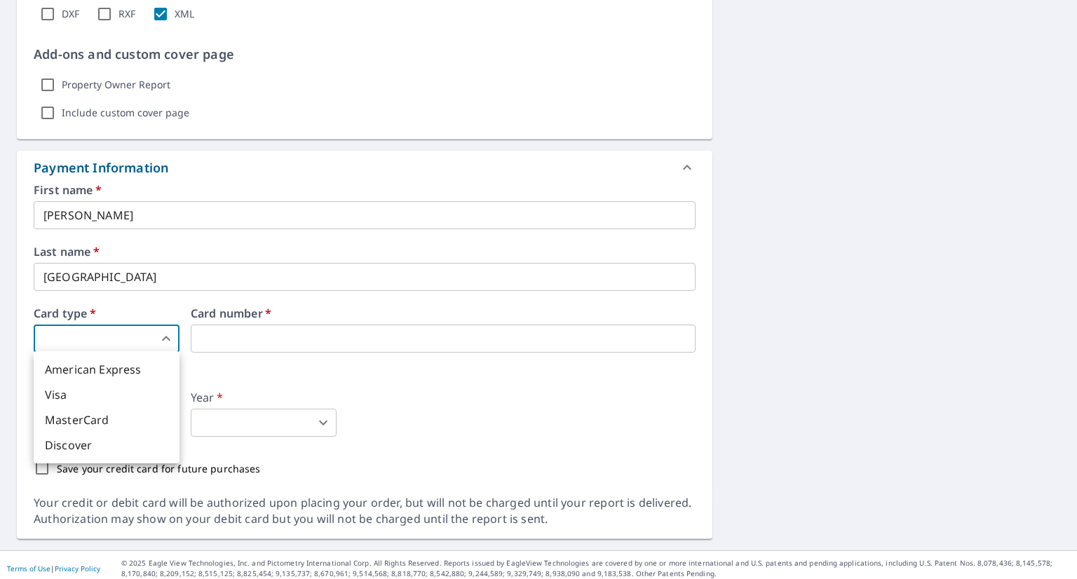
click at [128, 348] on body "RW RW Dashboard Order History Cancel Order RW Dashboard / Finalize Order Finali…" at bounding box center [538, 289] width 1077 height 579
click at [119, 368] on li "American Express" at bounding box center [107, 369] width 146 height 25
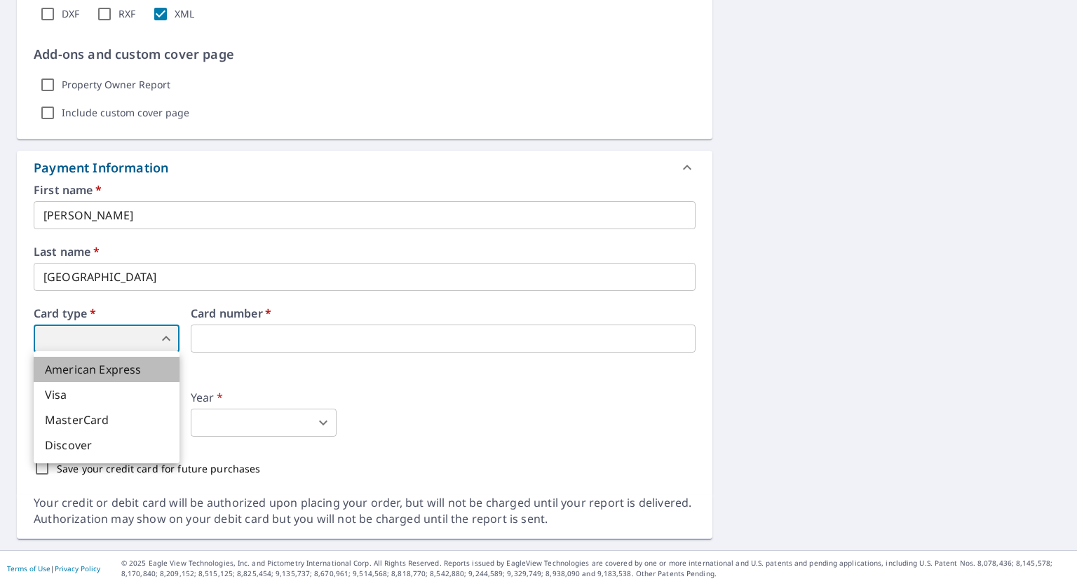
type input "1"
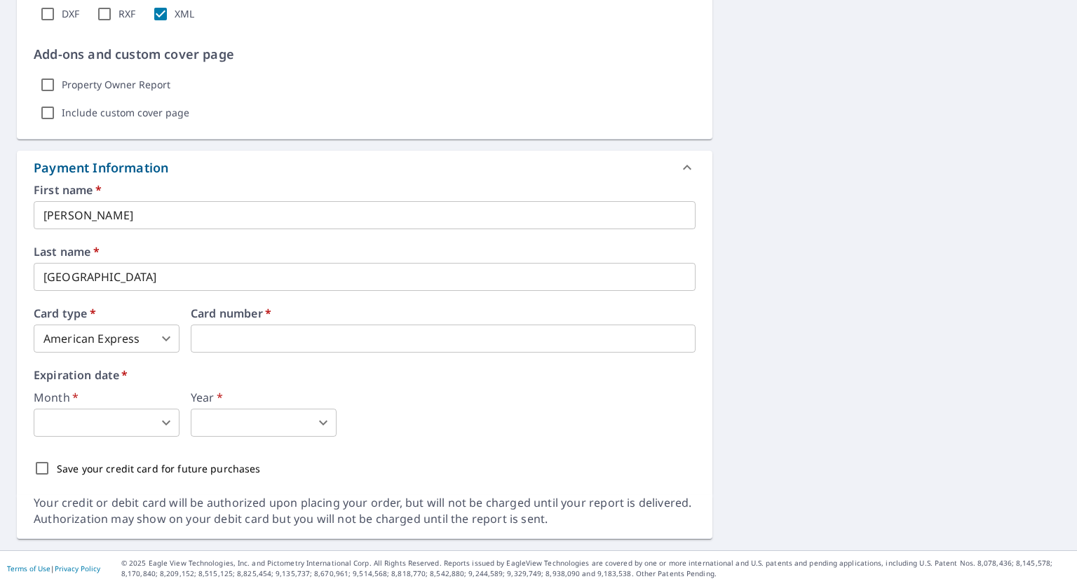
click at [153, 418] on body "RW RW Dashboard Order History Cancel Order RW Dashboard / Finalize Order Finali…" at bounding box center [538, 289] width 1077 height 579
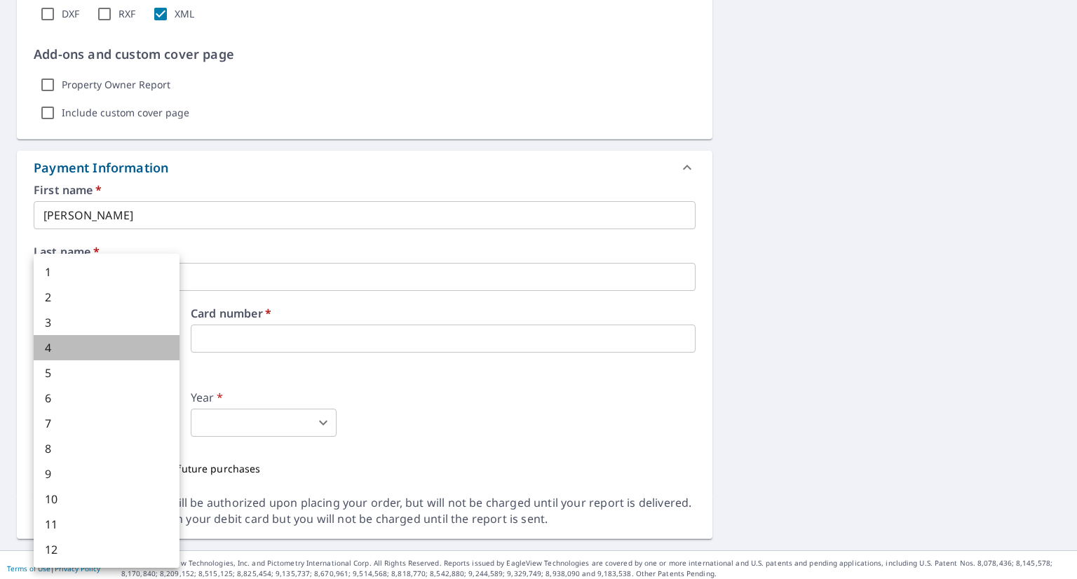
click at [108, 345] on li "4" at bounding box center [107, 347] width 146 height 25
type input "4"
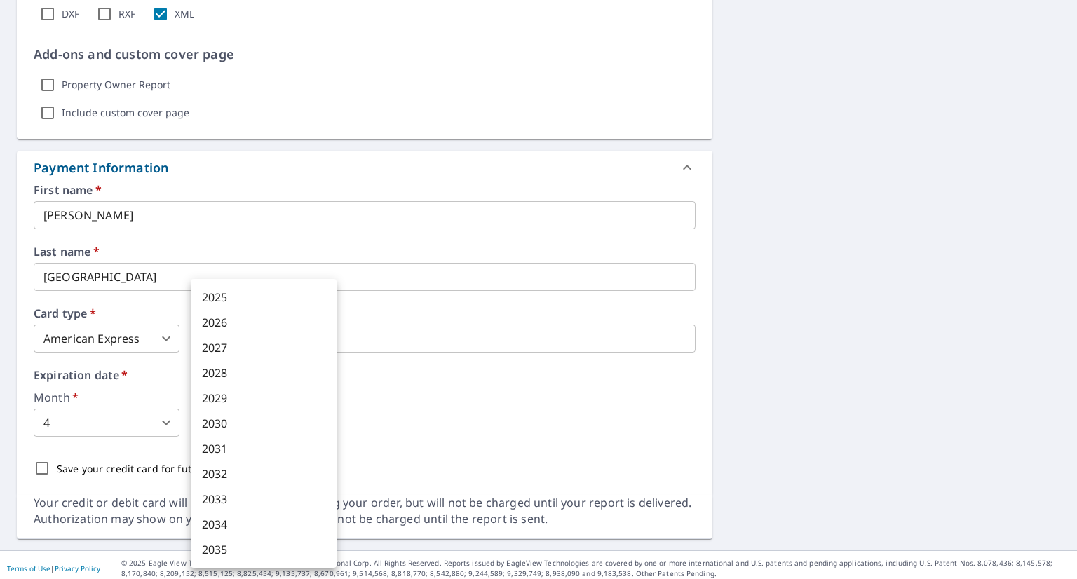
click at [297, 432] on body "RW RW Dashboard Order History Cancel Order RW Dashboard / Finalize Order Finali…" at bounding box center [538, 289] width 1077 height 579
click at [279, 429] on li "2030" at bounding box center [264, 423] width 146 height 25
type input "2030"
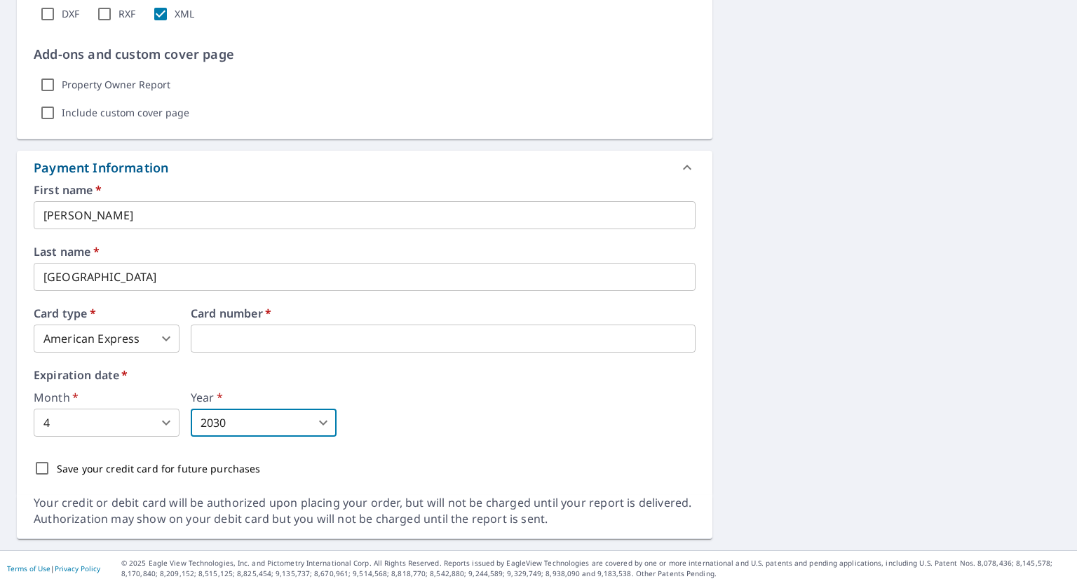
click at [471, 434] on div "Month   * 4 4 ​ Year   * 2030 2030 ​" at bounding box center [365, 414] width 662 height 45
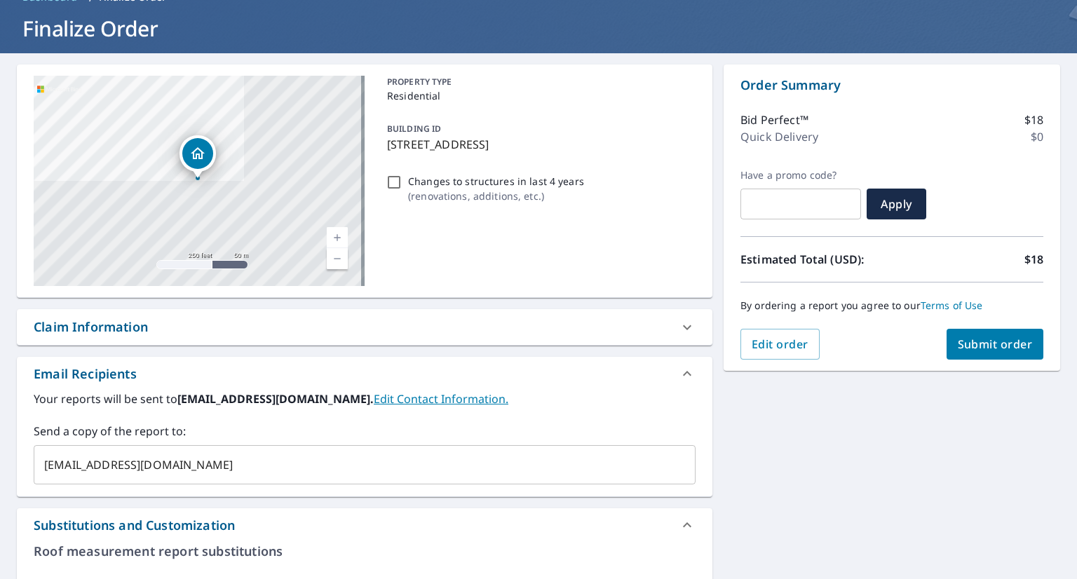
scroll to position [72, 0]
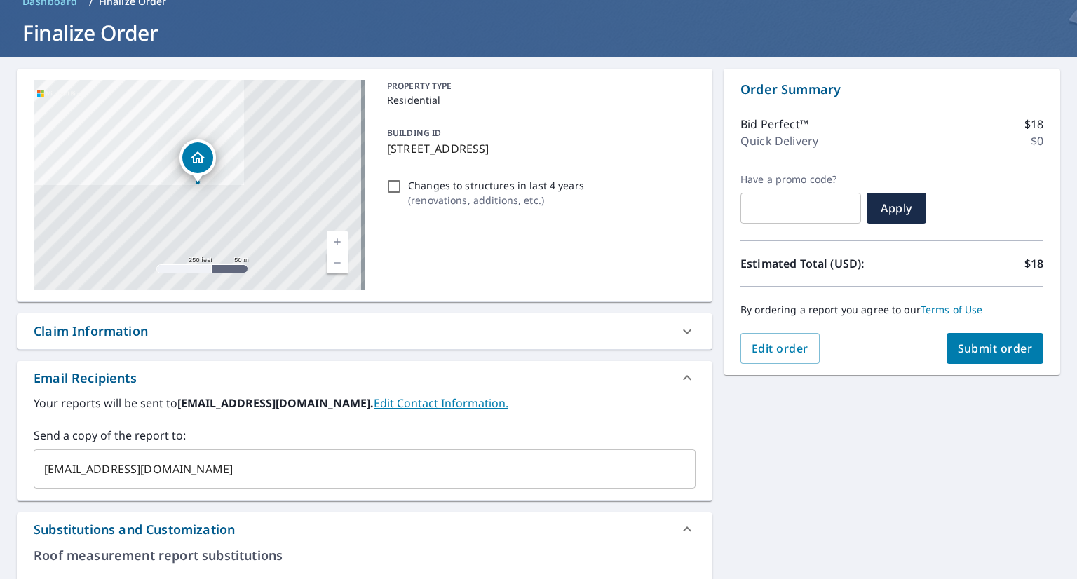
click at [993, 351] on span "Submit order" at bounding box center [994, 348] width 75 height 15
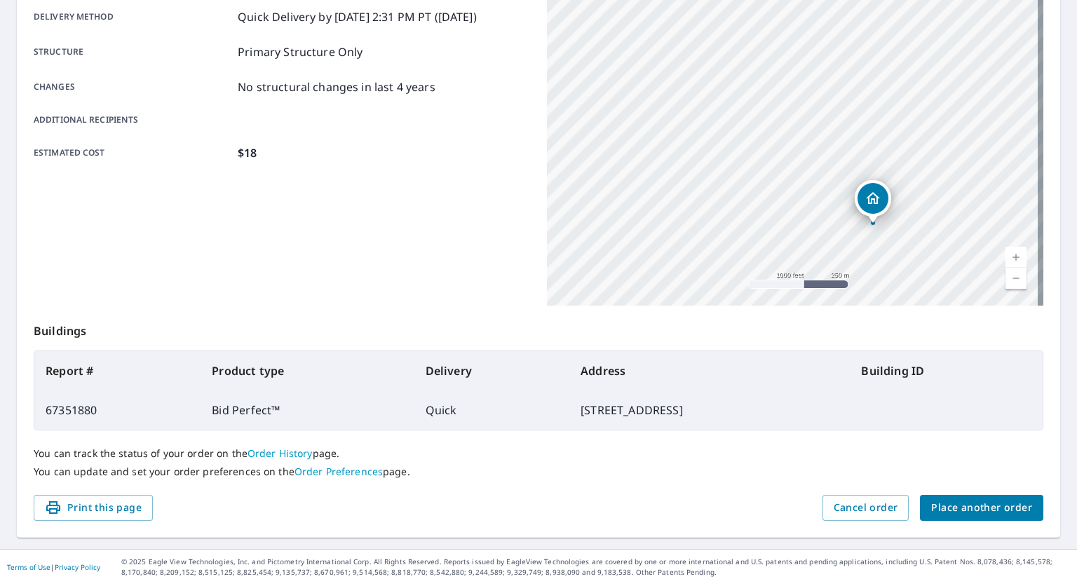
scroll to position [245, 0]
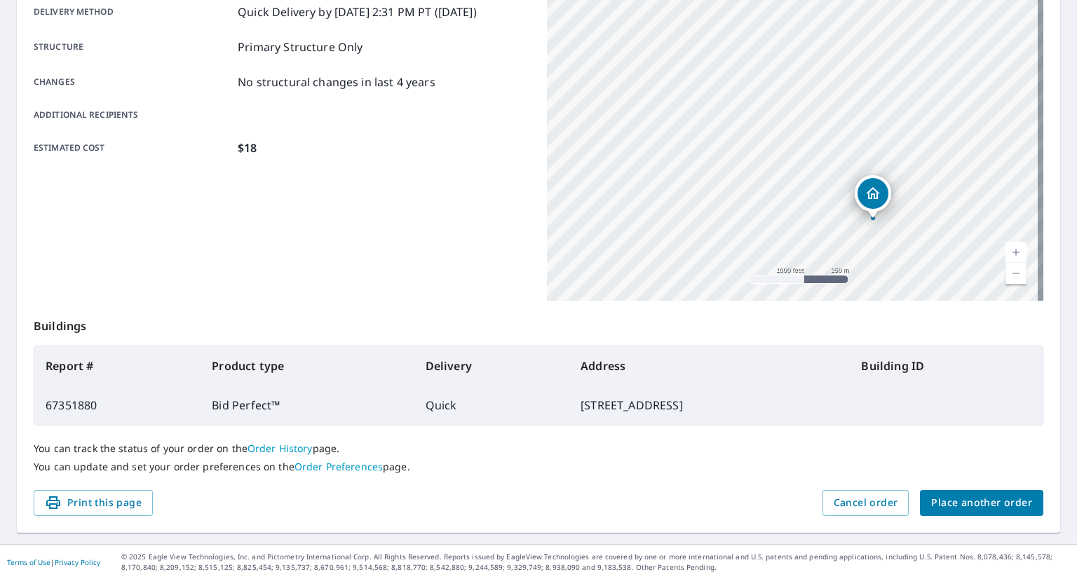
click at [966, 500] on span "Place another order" at bounding box center [981, 503] width 101 height 18
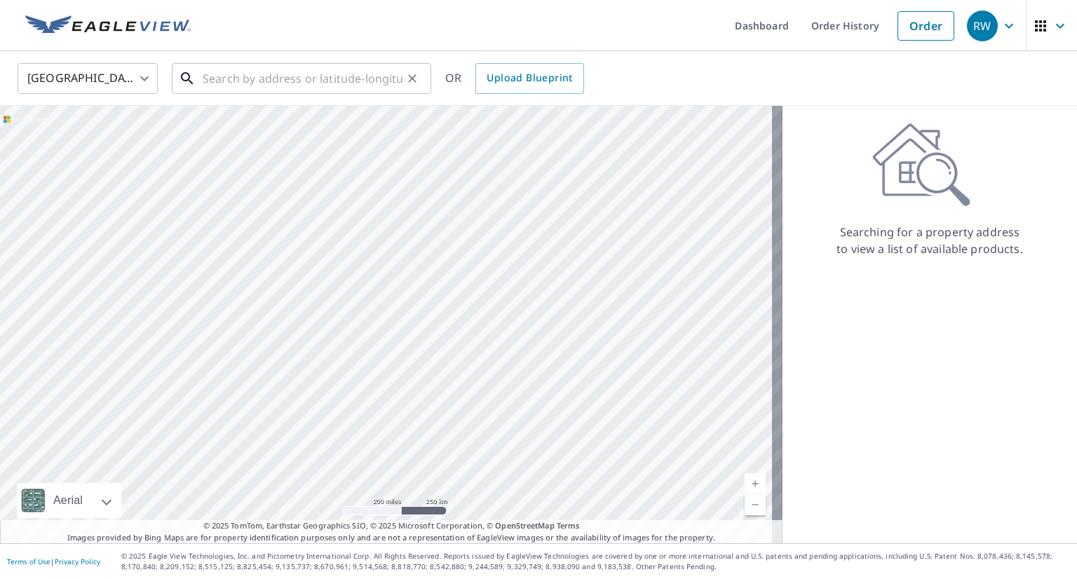
click at [390, 79] on input "text" at bounding box center [303, 78] width 200 height 39
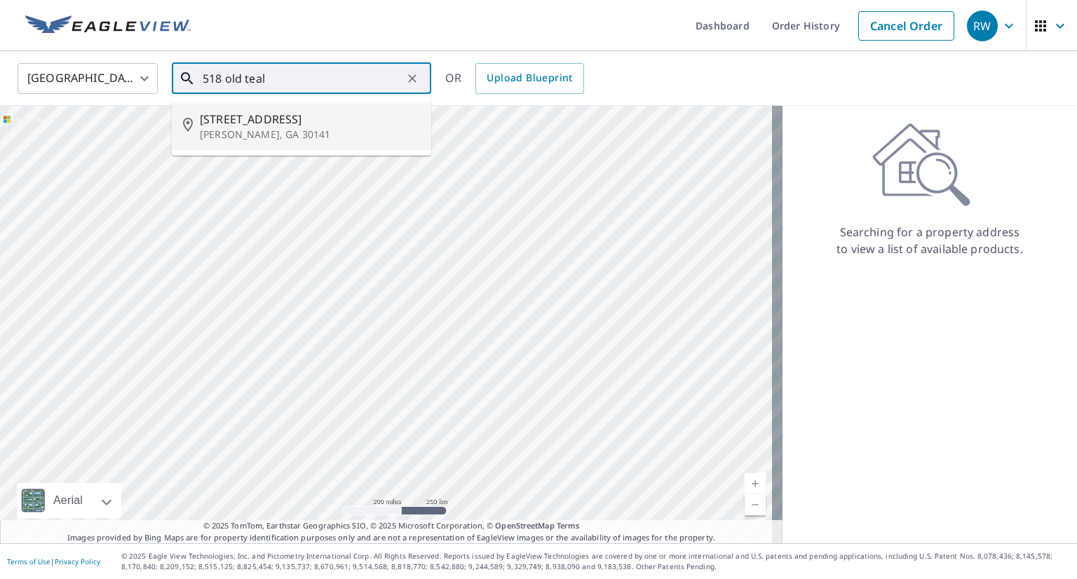
click at [283, 124] on span "518 Old Teal Rd" at bounding box center [310, 119] width 220 height 17
type input "518 Old Teal Rd Hiram, GA 30141"
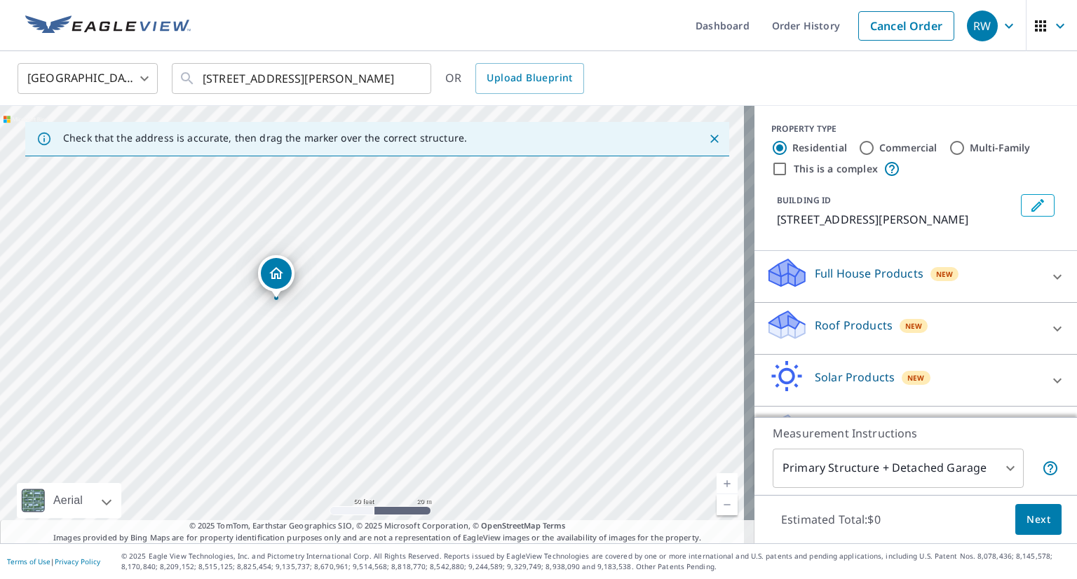
drag, startPoint x: 385, startPoint y: 256, endPoint x: 370, endPoint y: 320, distance: 66.3
click at [370, 320] on div "518 Old Teal Rd Hiram, GA 30141" at bounding box center [377, 324] width 754 height 437
click at [303, 257] on div "518 Old Teal Rd Hiram, GA 30141" at bounding box center [377, 324] width 754 height 437
click at [1053, 326] on icon at bounding box center [1057, 328] width 8 height 5
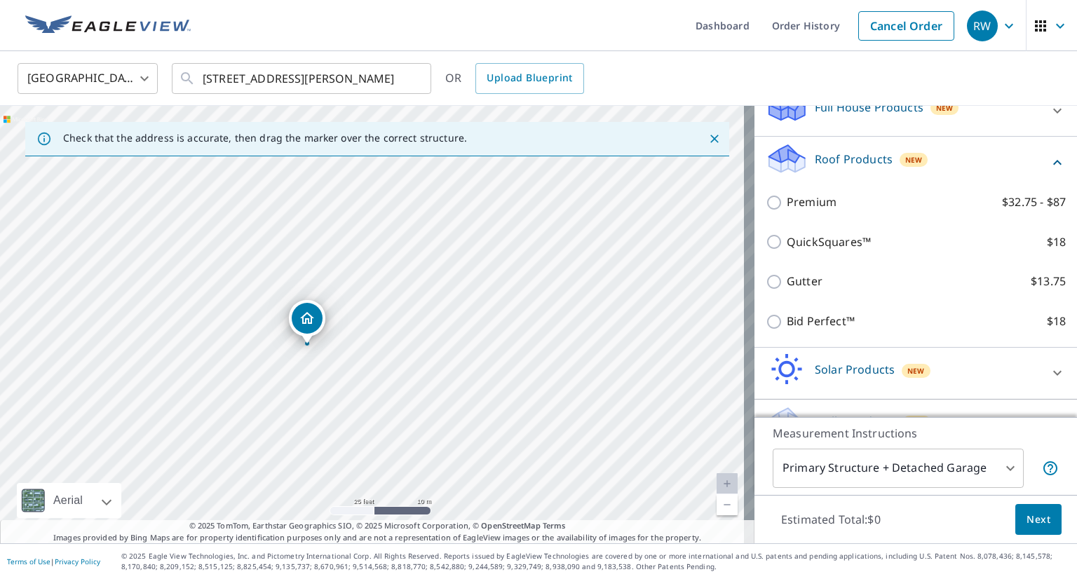
scroll to position [199, 0]
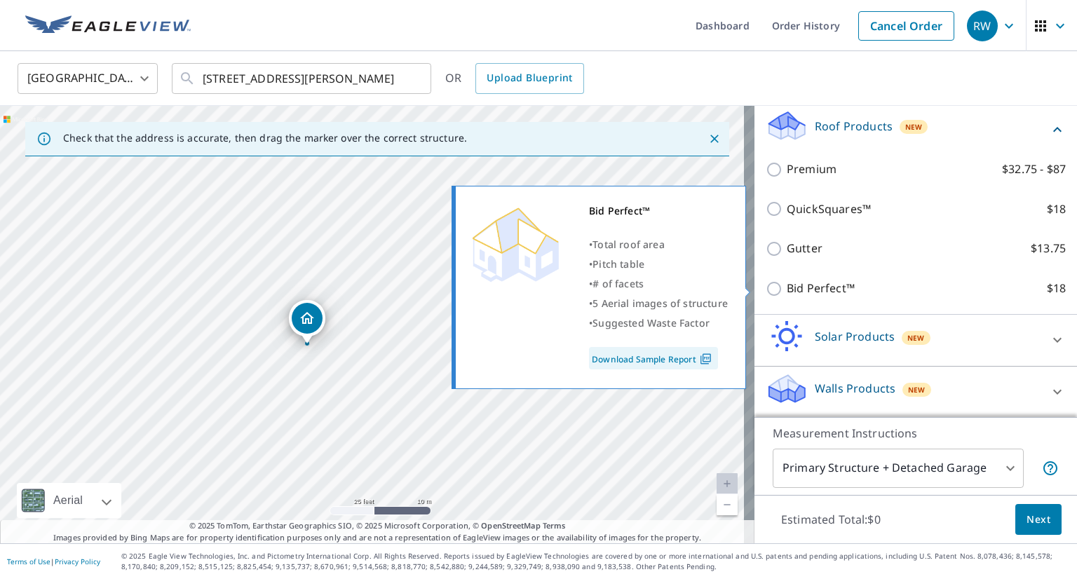
click at [768, 290] on input "Bid Perfect™ $18" at bounding box center [775, 288] width 21 height 17
checkbox input "true"
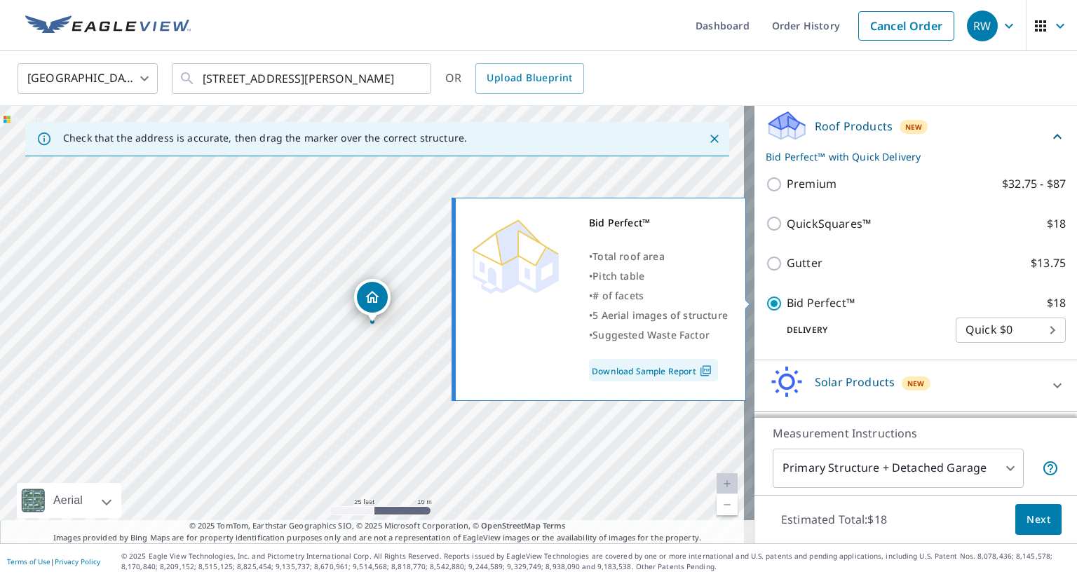
scroll to position [244, 0]
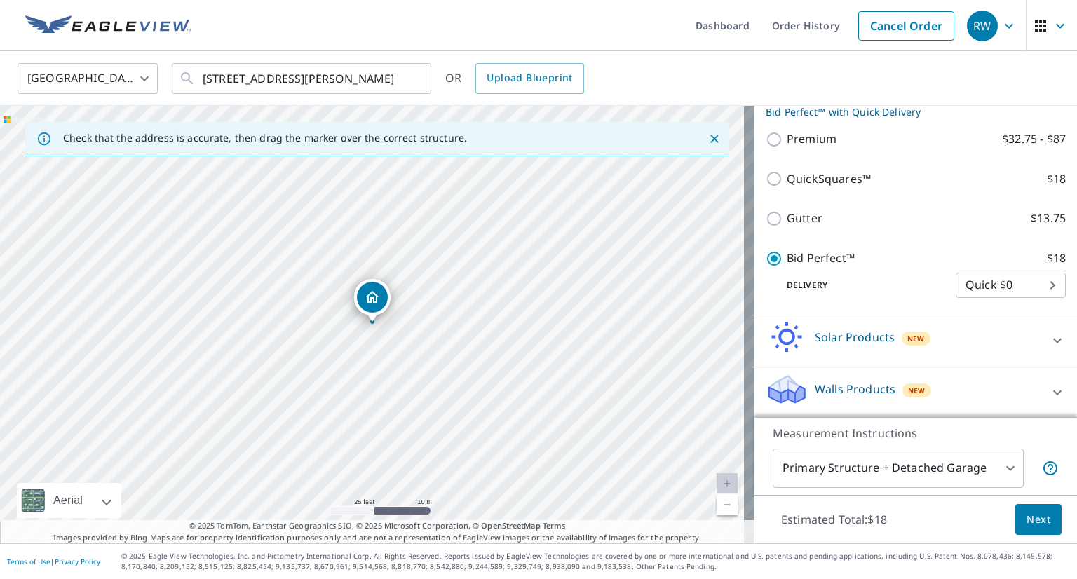
click at [992, 468] on body "RW RW Dashboard Order History Cancel Order RW United States US ​ 518 Old Teal R…" at bounding box center [538, 289] width 1077 height 579
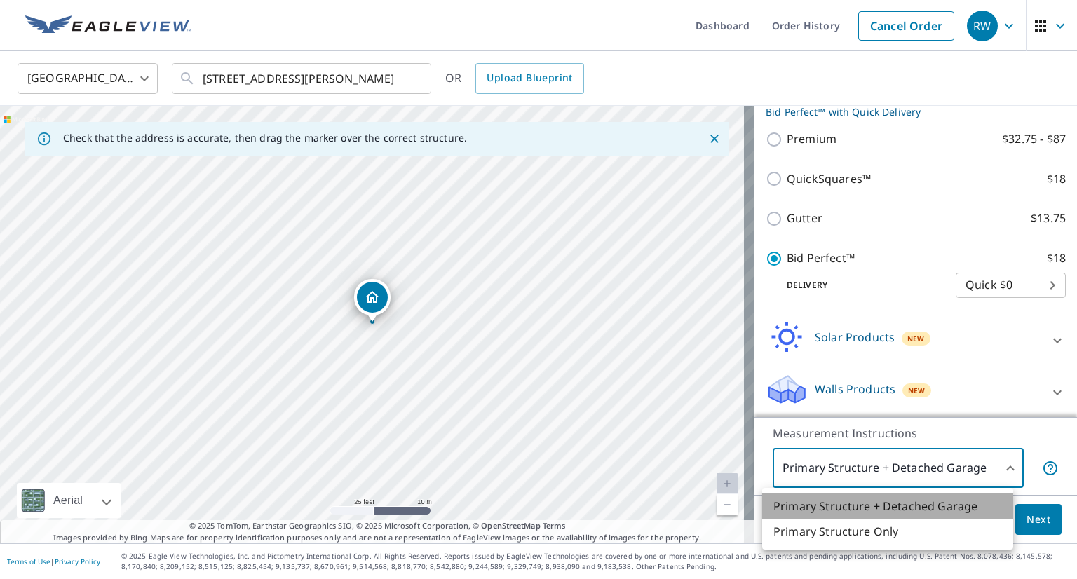
click at [963, 506] on li "Primary Structure + Detached Garage" at bounding box center [887, 505] width 251 height 25
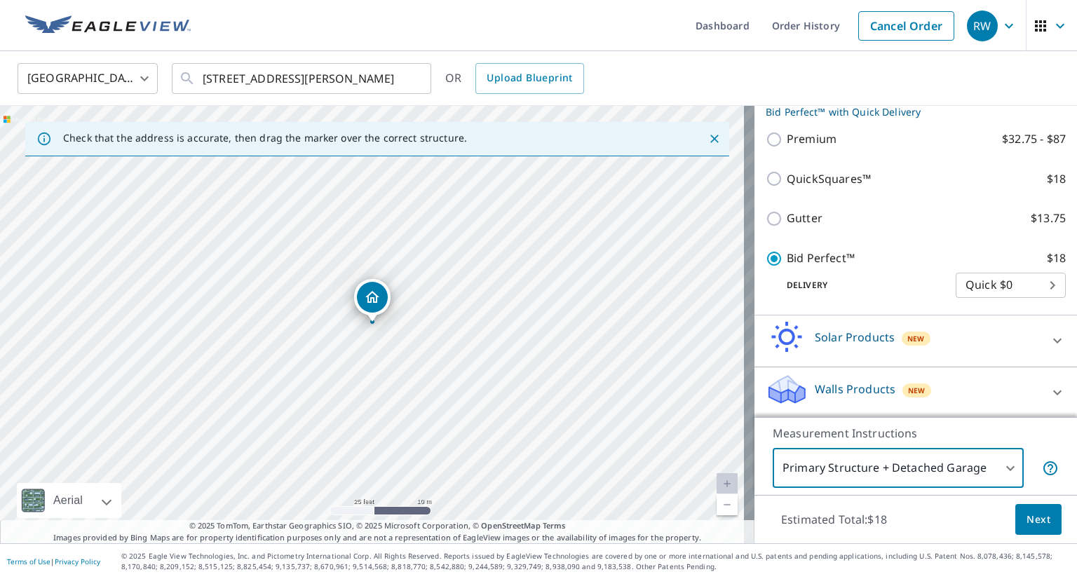
click at [1031, 514] on span "Next" at bounding box center [1038, 520] width 24 height 18
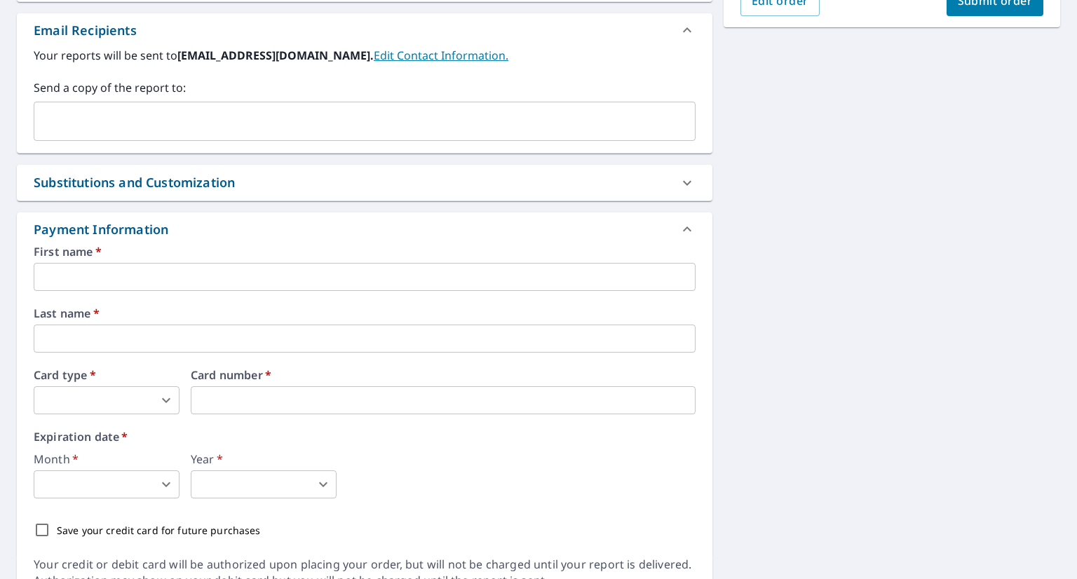
scroll to position [421, 0]
click at [365, 278] on input "text" at bounding box center [365, 276] width 662 height 28
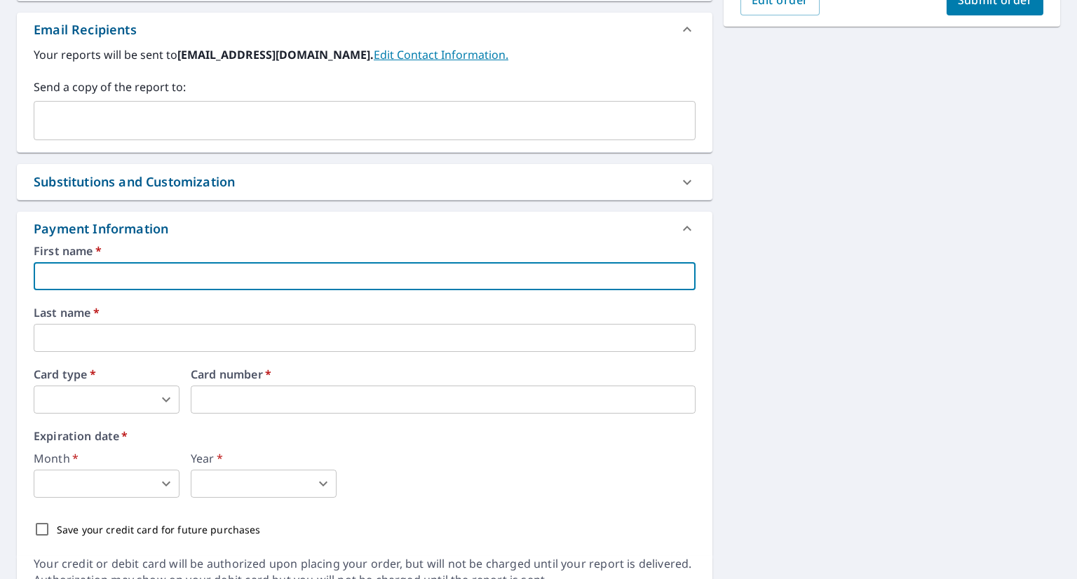
type input "Russell"
type input "Russellw@graphiteconstructioncompany.com"
type input "Windsor"
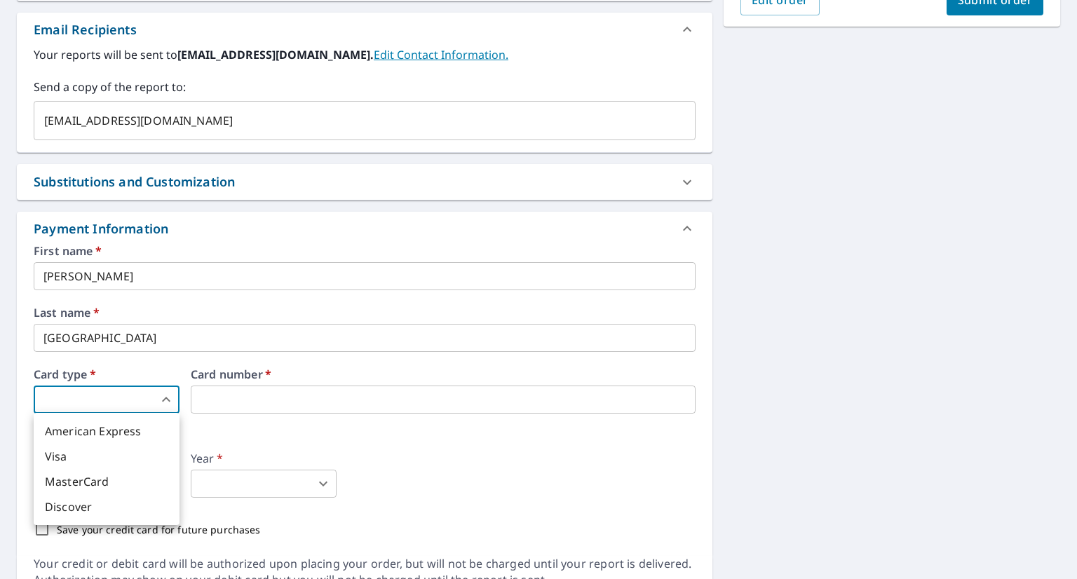
click at [119, 409] on body "RW RW Dashboard Order History Cancel Order RW Dashboard / Finalize Order Finali…" at bounding box center [538, 289] width 1077 height 579
click at [107, 437] on li "American Express" at bounding box center [107, 430] width 146 height 25
type input "1"
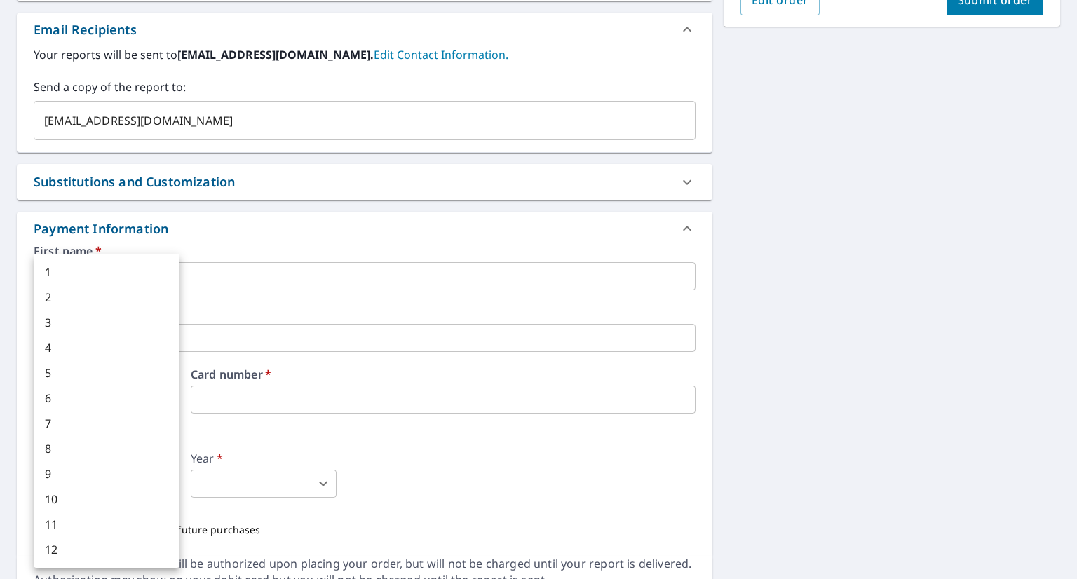
click at [168, 477] on body "RW RW Dashboard Order History Cancel Order RW Dashboard / Finalize Order Finali…" at bounding box center [538, 289] width 1077 height 579
click at [74, 343] on li "4" at bounding box center [107, 347] width 146 height 25
type input "4"
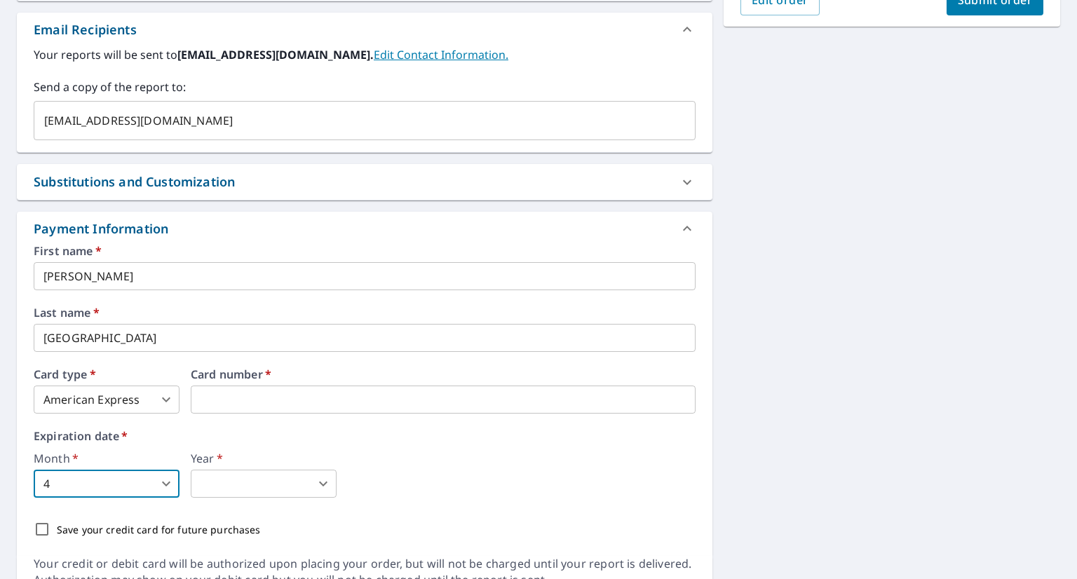
click at [247, 495] on body "RW RW Dashboard Order History Cancel Order RW Dashboard / Finalize Order Finali…" at bounding box center [538, 289] width 1077 height 579
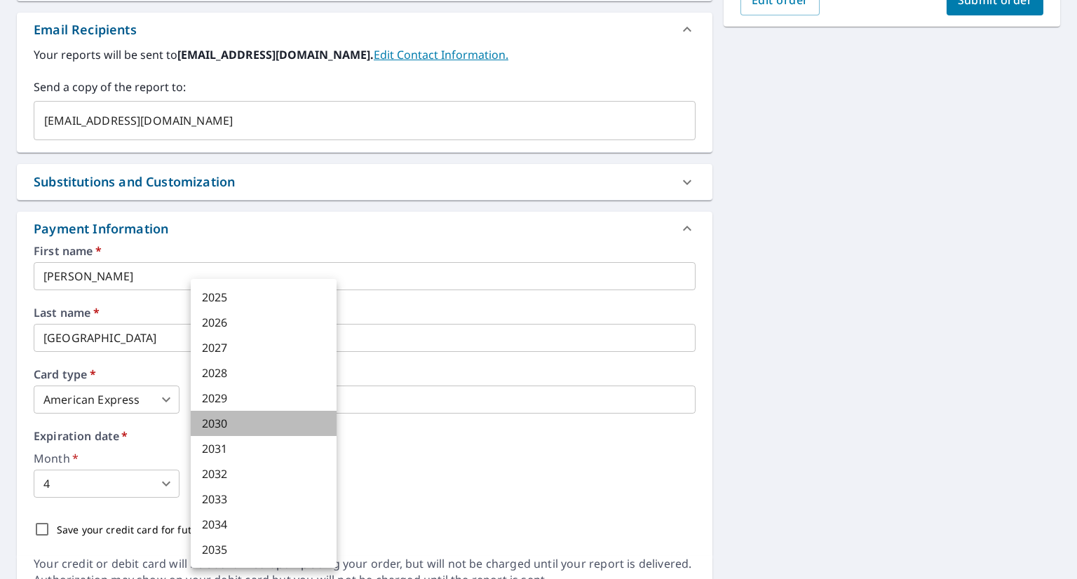
click at [249, 418] on li "2030" at bounding box center [264, 423] width 146 height 25
type input "2030"
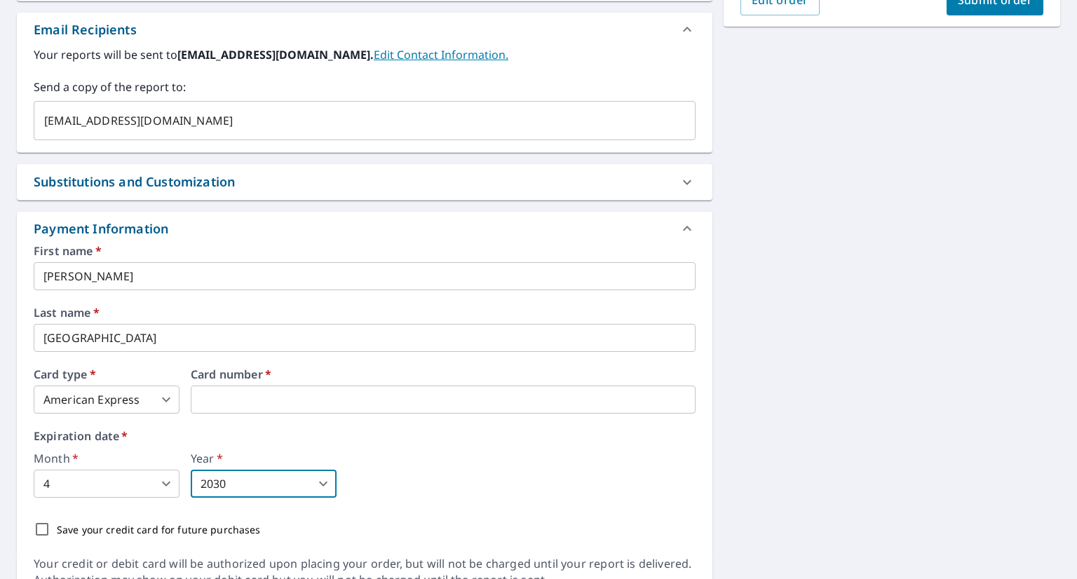
click at [500, 479] on div "Month   * 4 4 ​ Year   * 2030 2030 ​" at bounding box center [365, 475] width 662 height 45
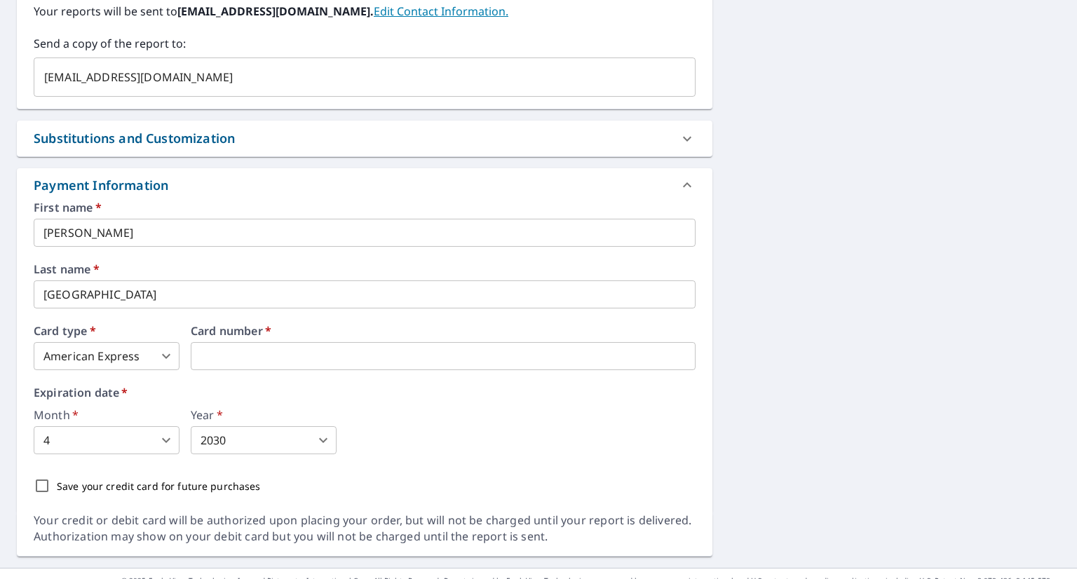
scroll to position [488, 0]
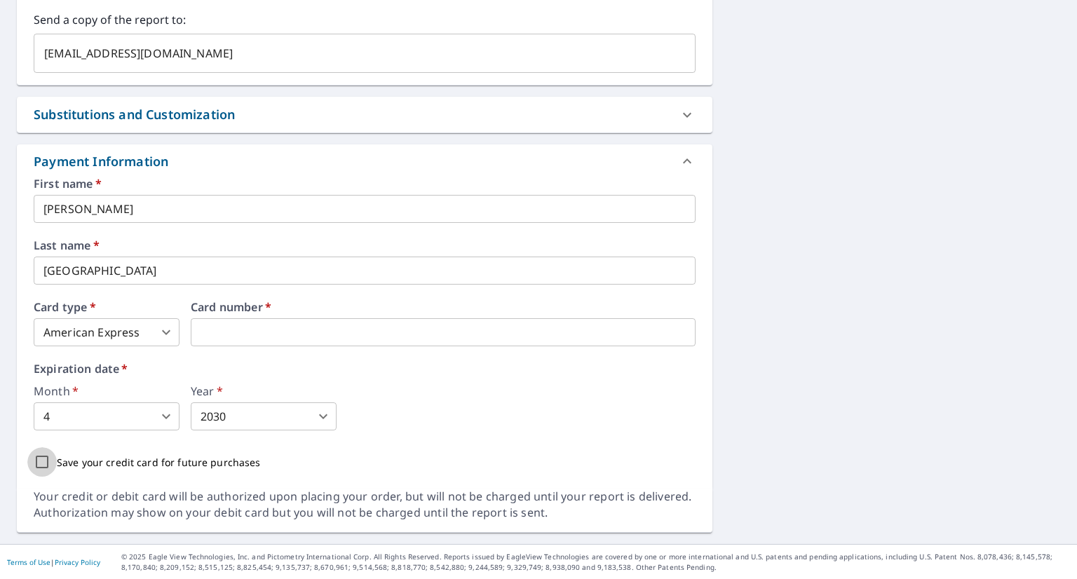
click at [42, 464] on input "Save your credit card for future purchases" at bounding box center [41, 461] width 29 height 29
checkbox input "true"
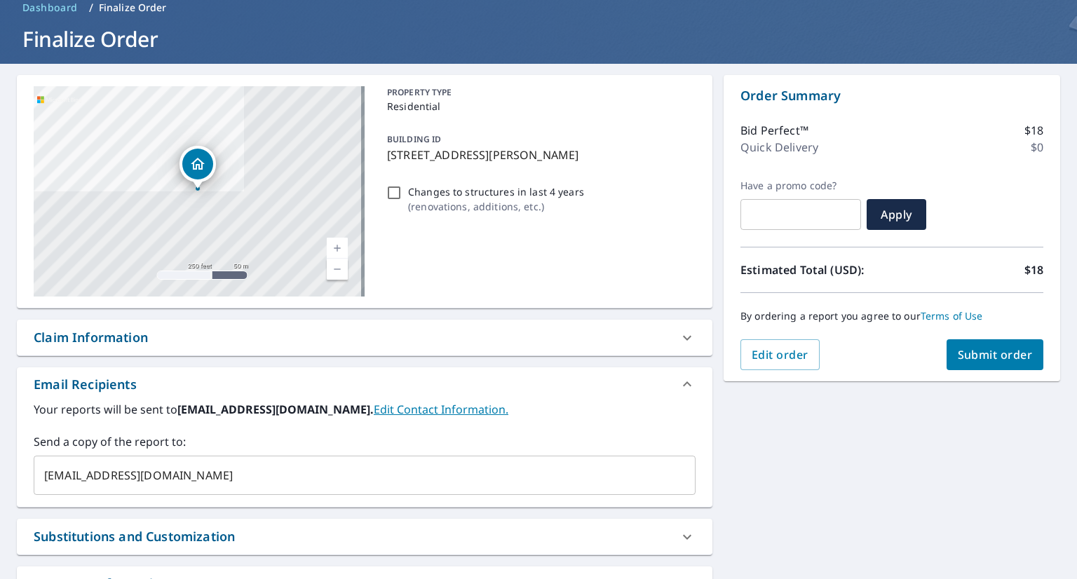
scroll to position [0, 0]
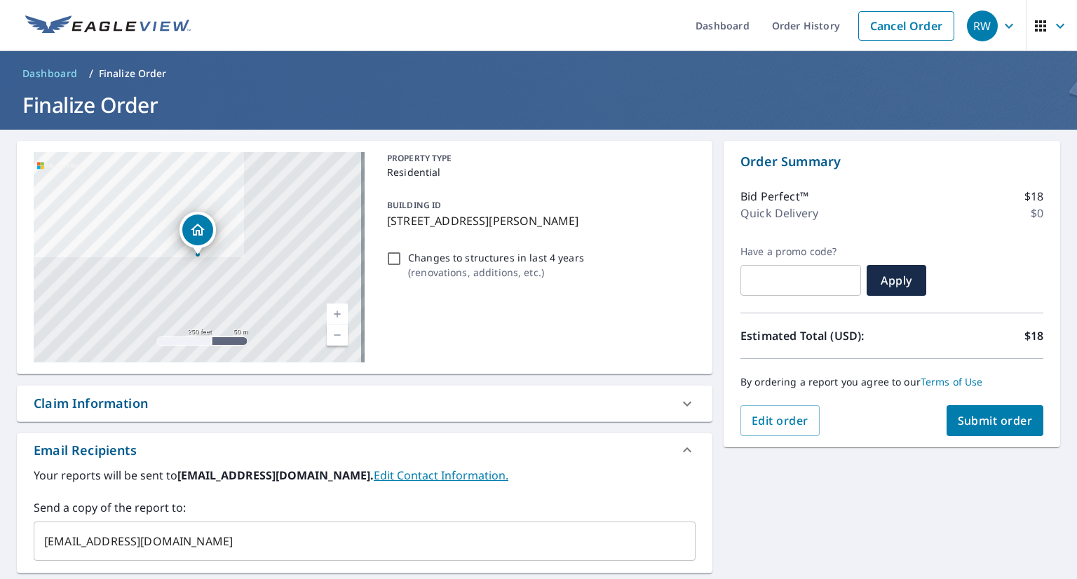
click at [990, 418] on span "Submit order" at bounding box center [994, 420] width 75 height 15
